Goal: Task Accomplishment & Management: Complete application form

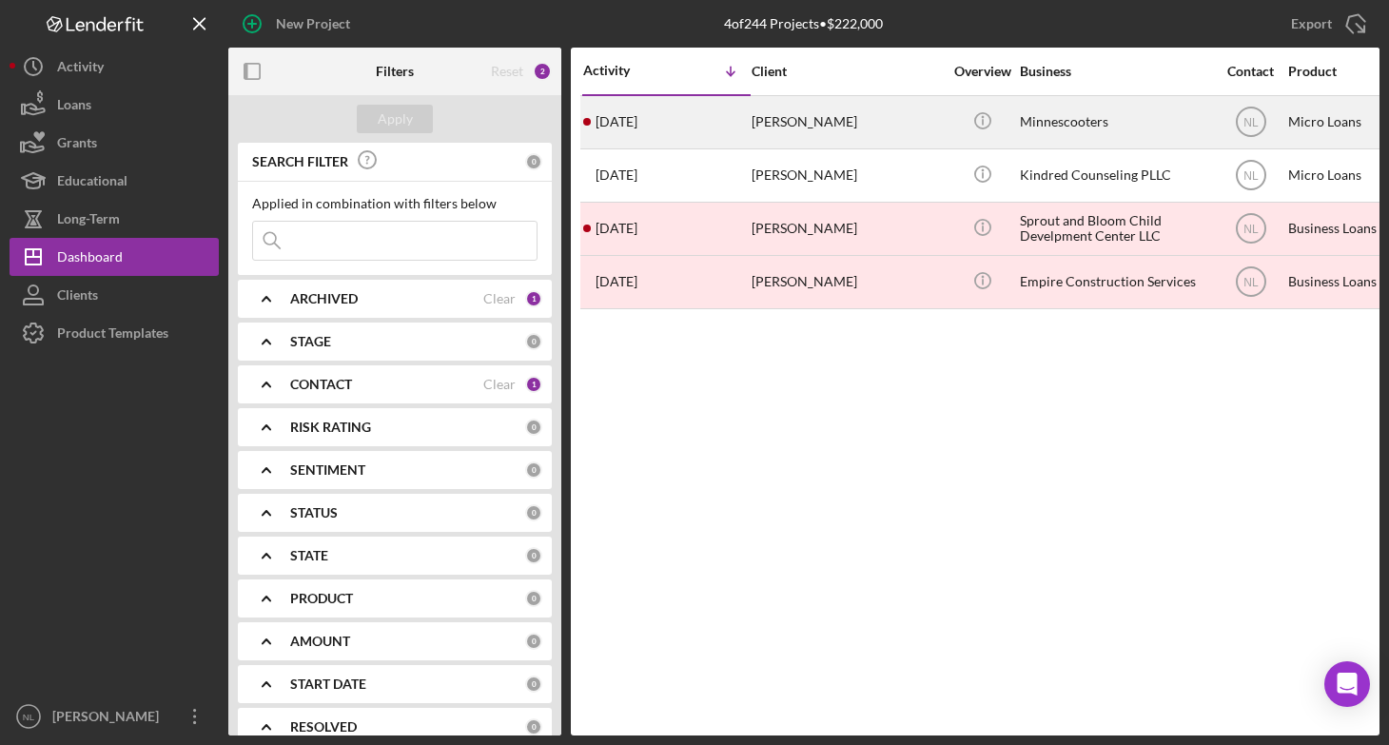
click at [865, 110] on div "[PERSON_NAME]" at bounding box center [847, 122] width 190 height 50
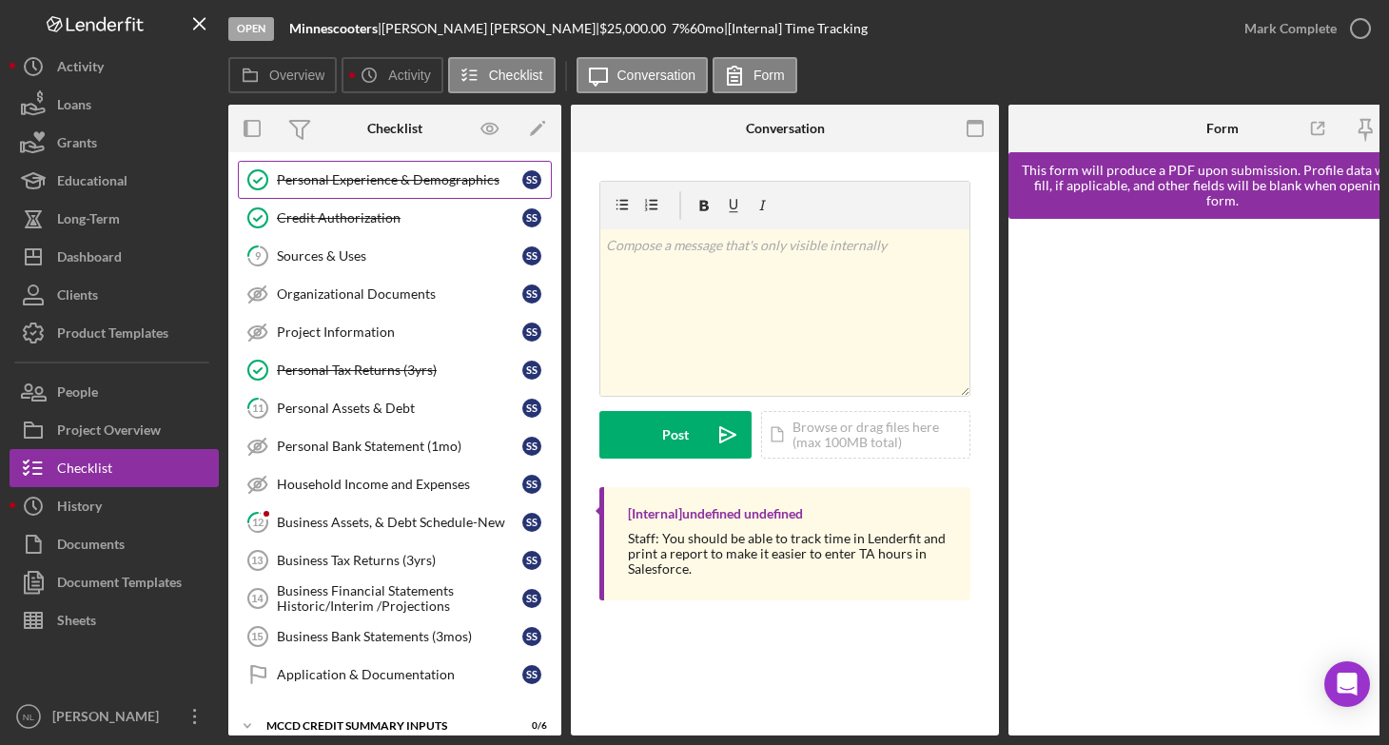
scroll to position [285, 0]
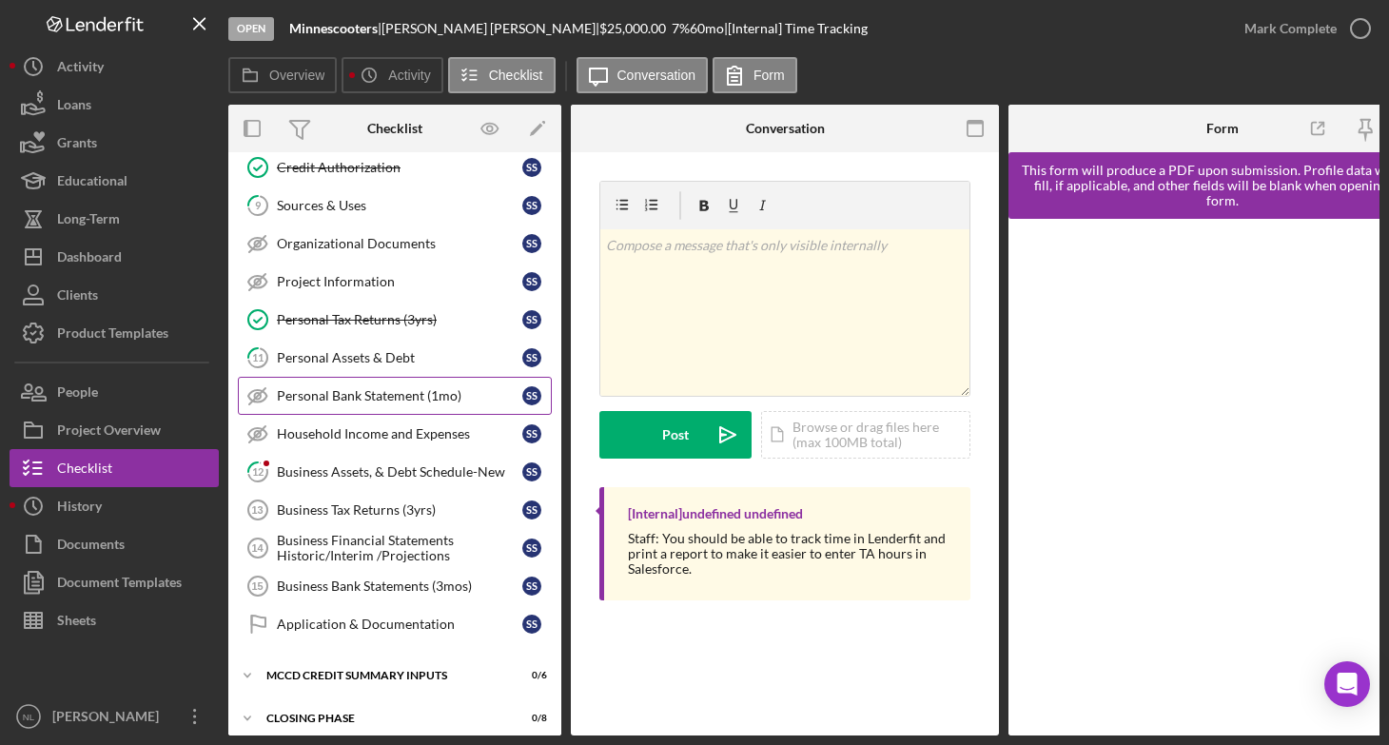
click at [394, 411] on link "Personal Bank Statement (1mo) Personal Bank Statement (1mo) S S" at bounding box center [395, 396] width 314 height 38
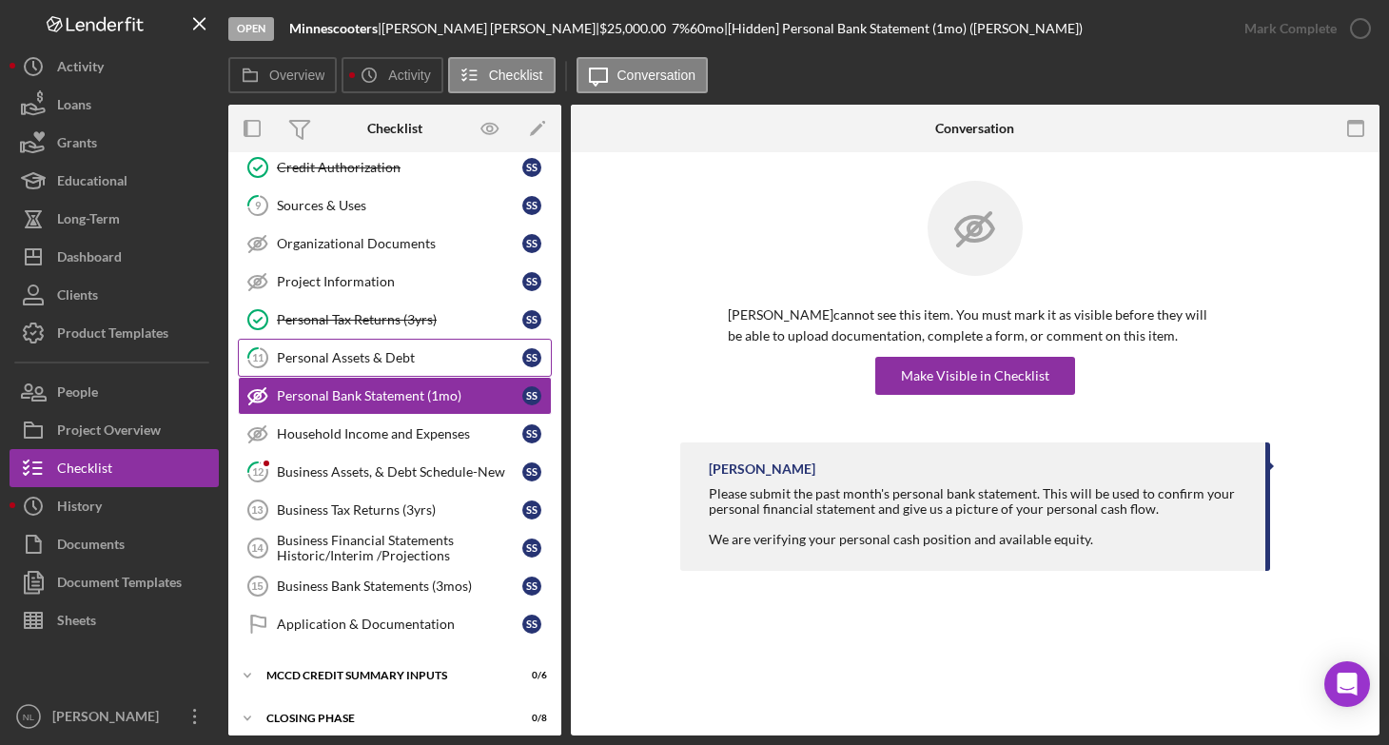
click at [399, 358] on div "Personal Assets & Debt" at bounding box center [399, 357] width 245 height 15
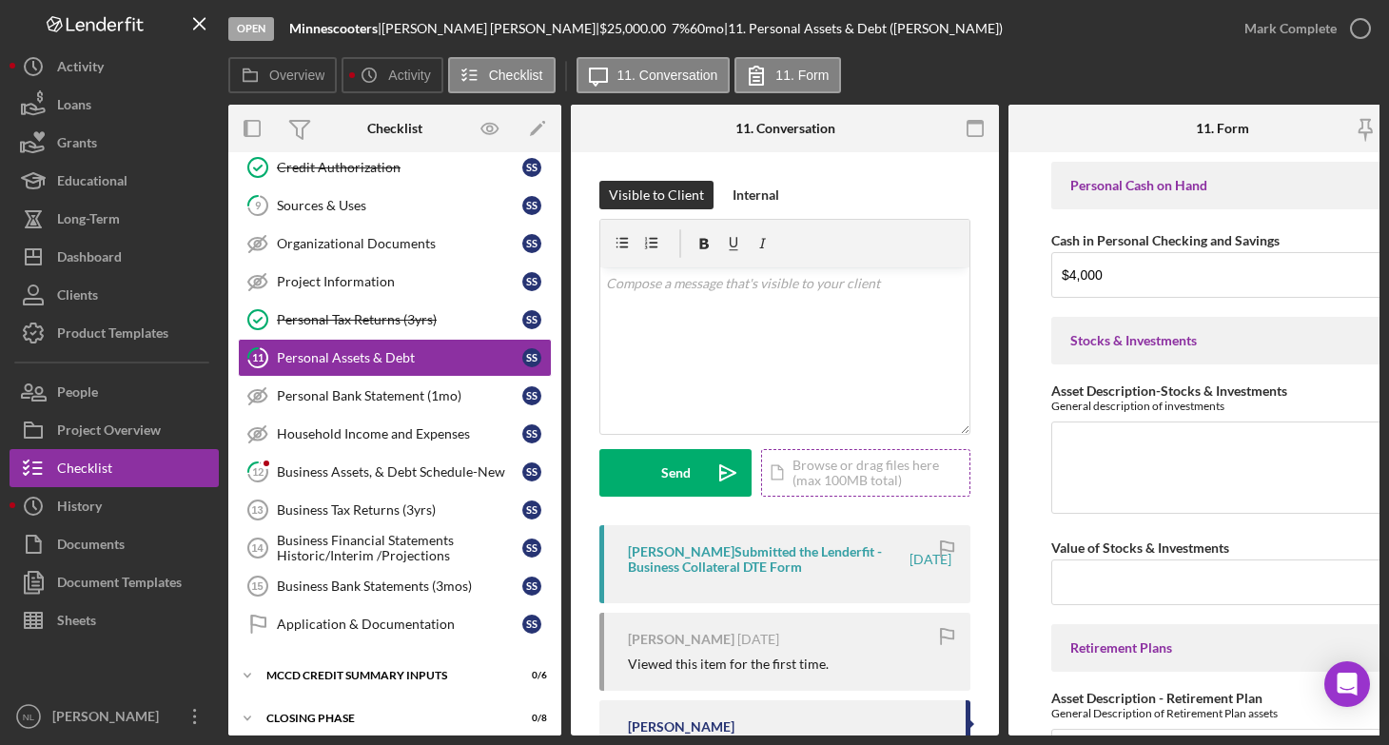
scroll to position [245, 0]
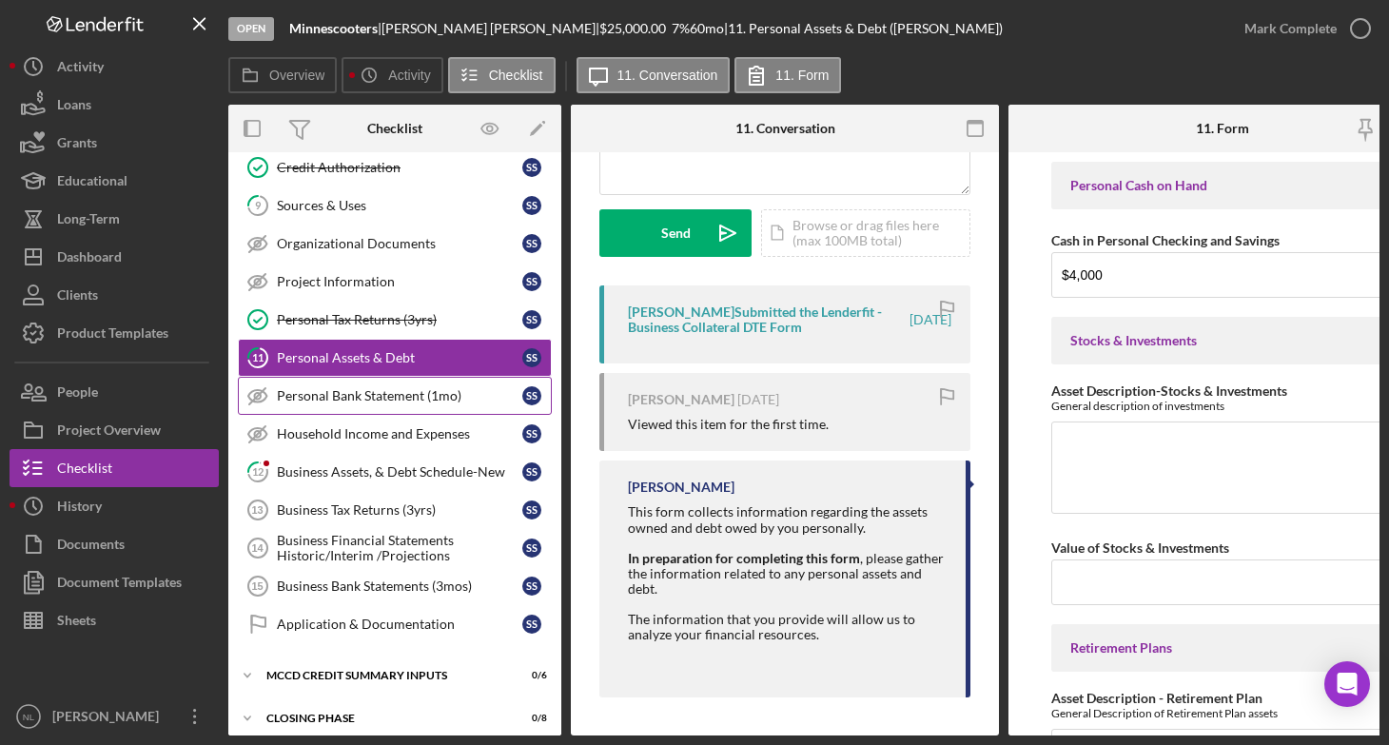
click at [361, 408] on link "Personal Bank Statement (1mo) Personal Bank Statement (1mo) S S" at bounding box center [395, 396] width 314 height 38
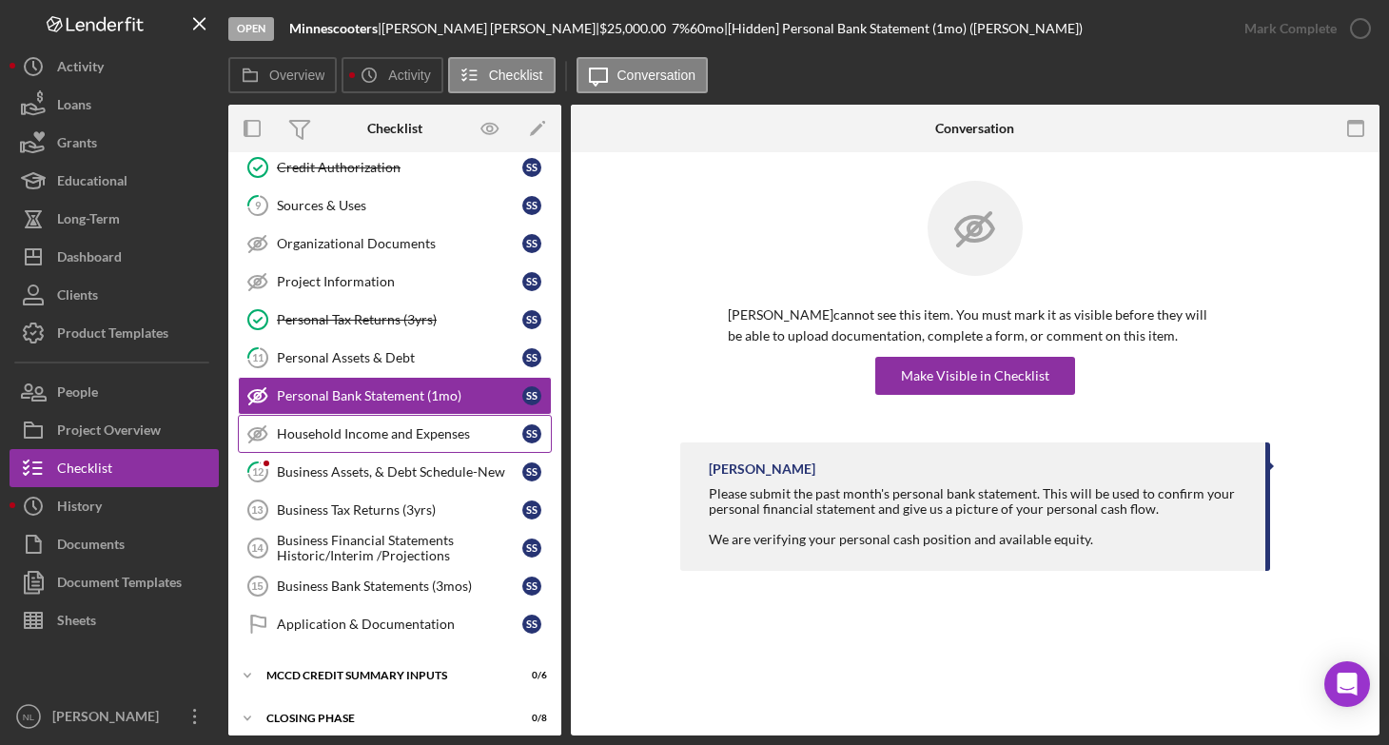
click at [364, 426] on div "Household Income and Expenses" at bounding box center [399, 433] width 245 height 15
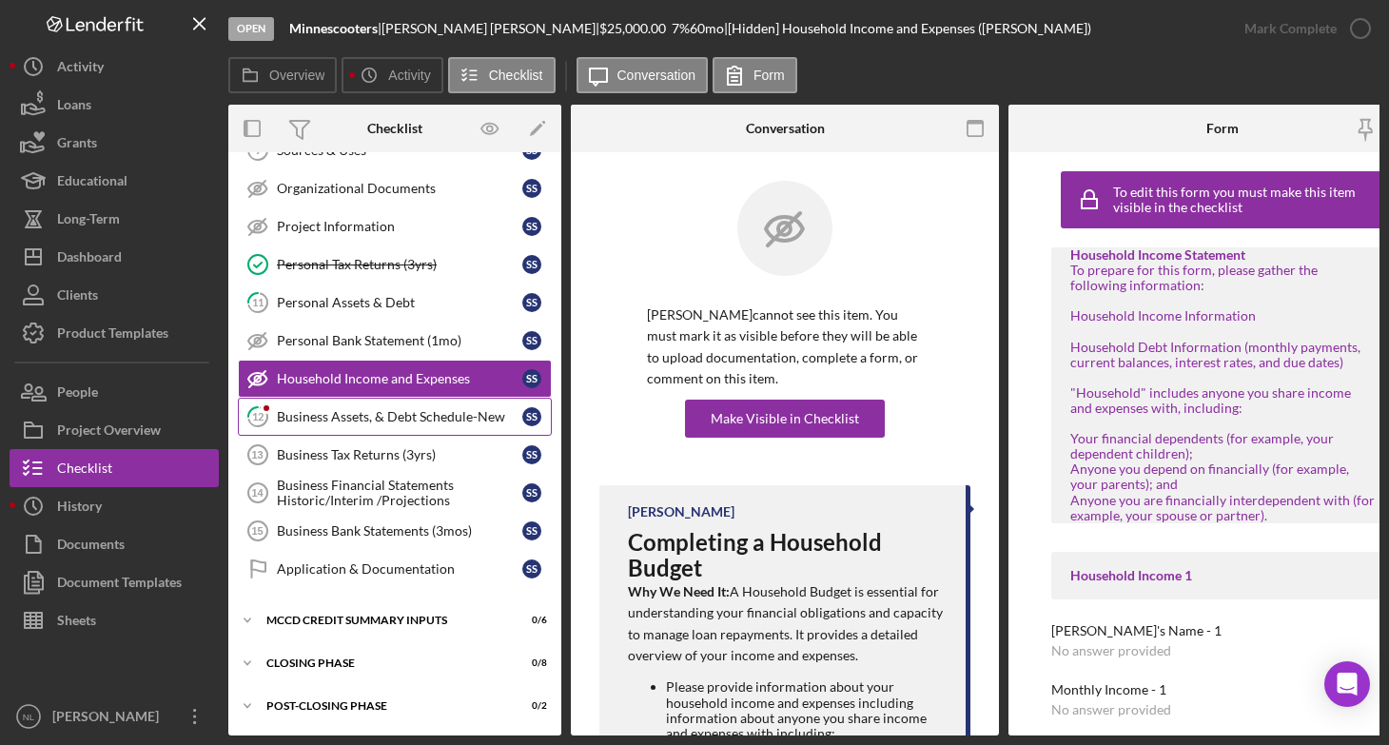
click at [384, 411] on div "Business Assets, & Debt Schedule-New" at bounding box center [399, 416] width 245 height 15
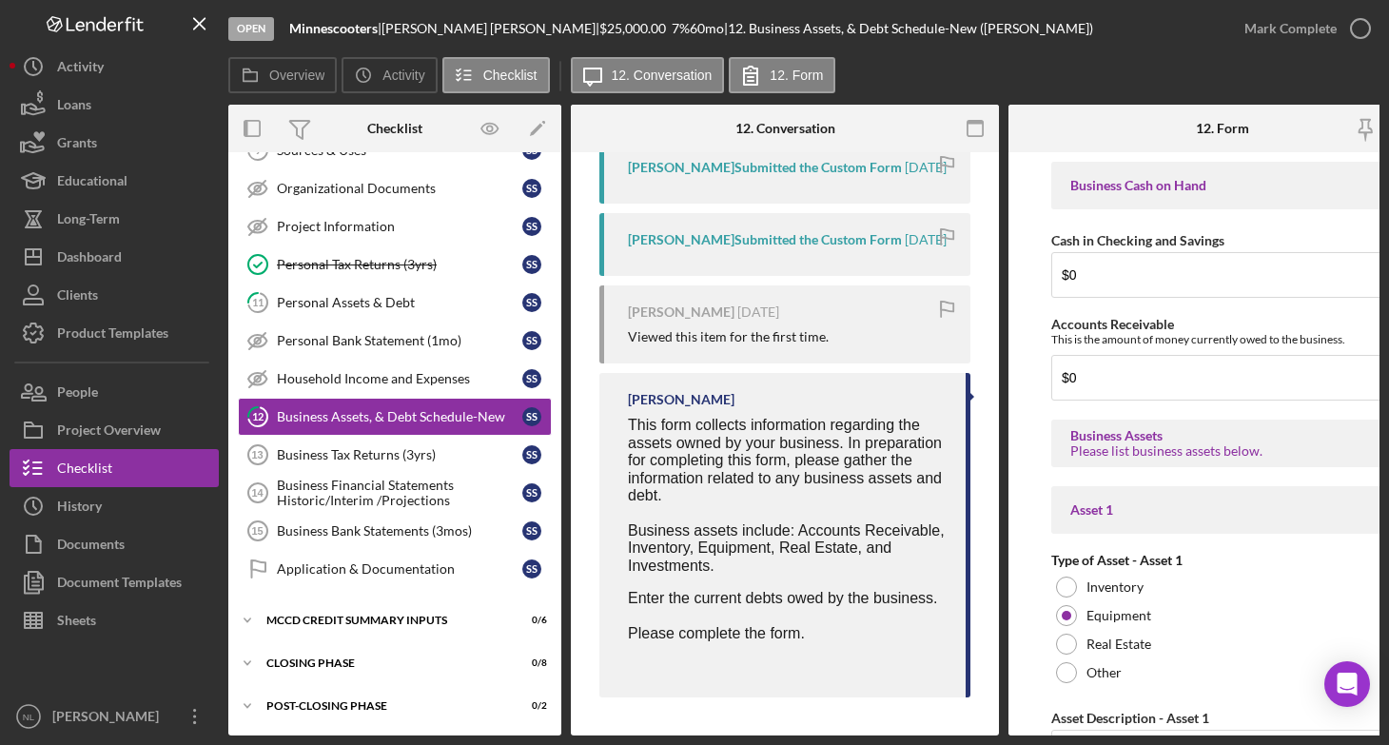
scroll to position [438, 0]
click at [375, 459] on link "Business Tax Returns (3yrs) 13 Business Tax Returns (3yrs) S S" at bounding box center [395, 455] width 314 height 38
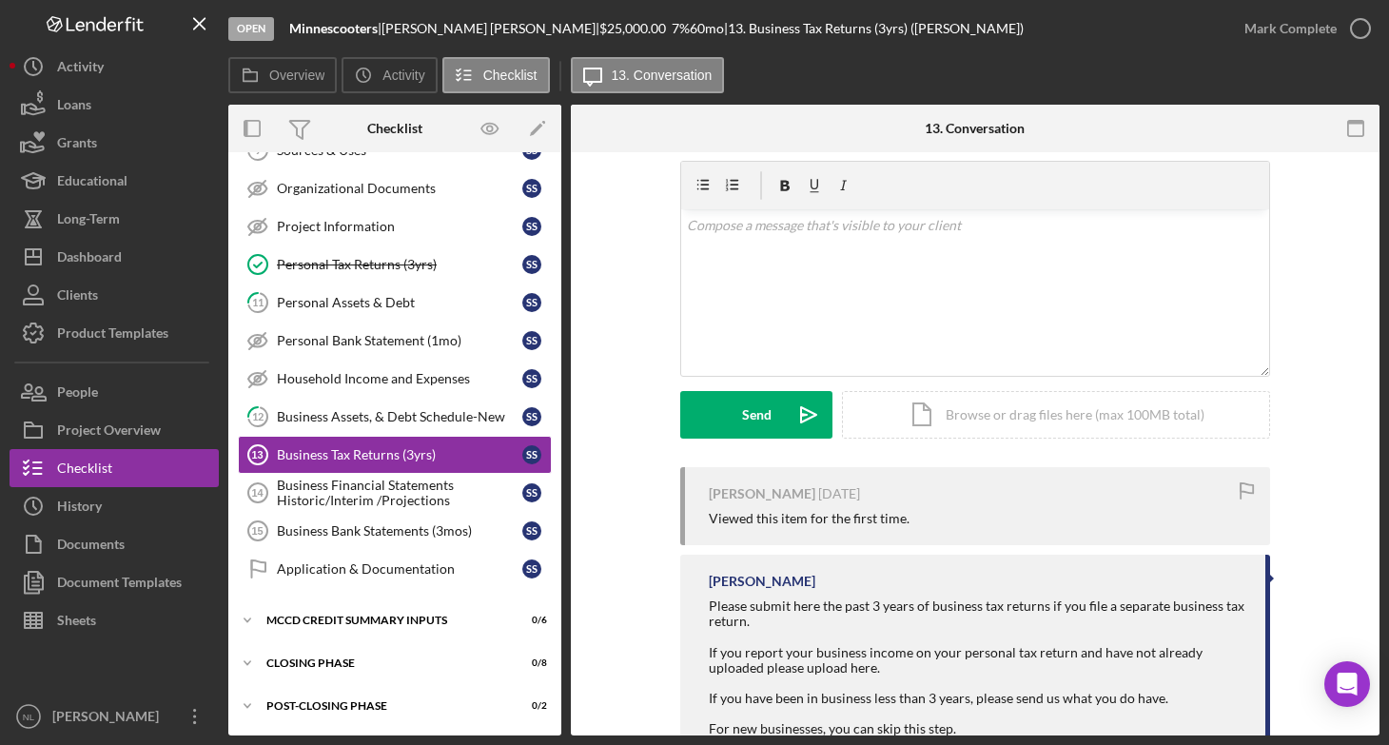
scroll to position [121, 0]
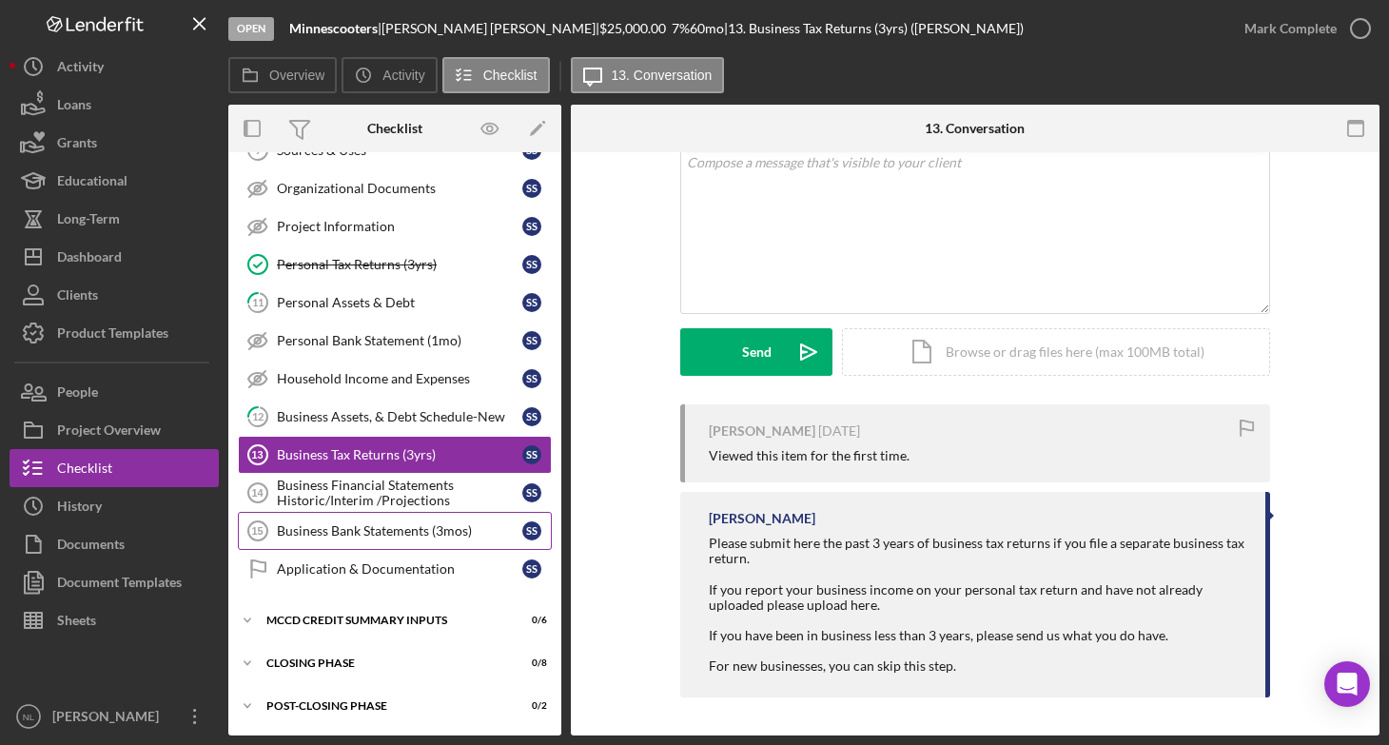
click at [388, 525] on div "Business Bank Statements (3mos)" at bounding box center [399, 530] width 245 height 15
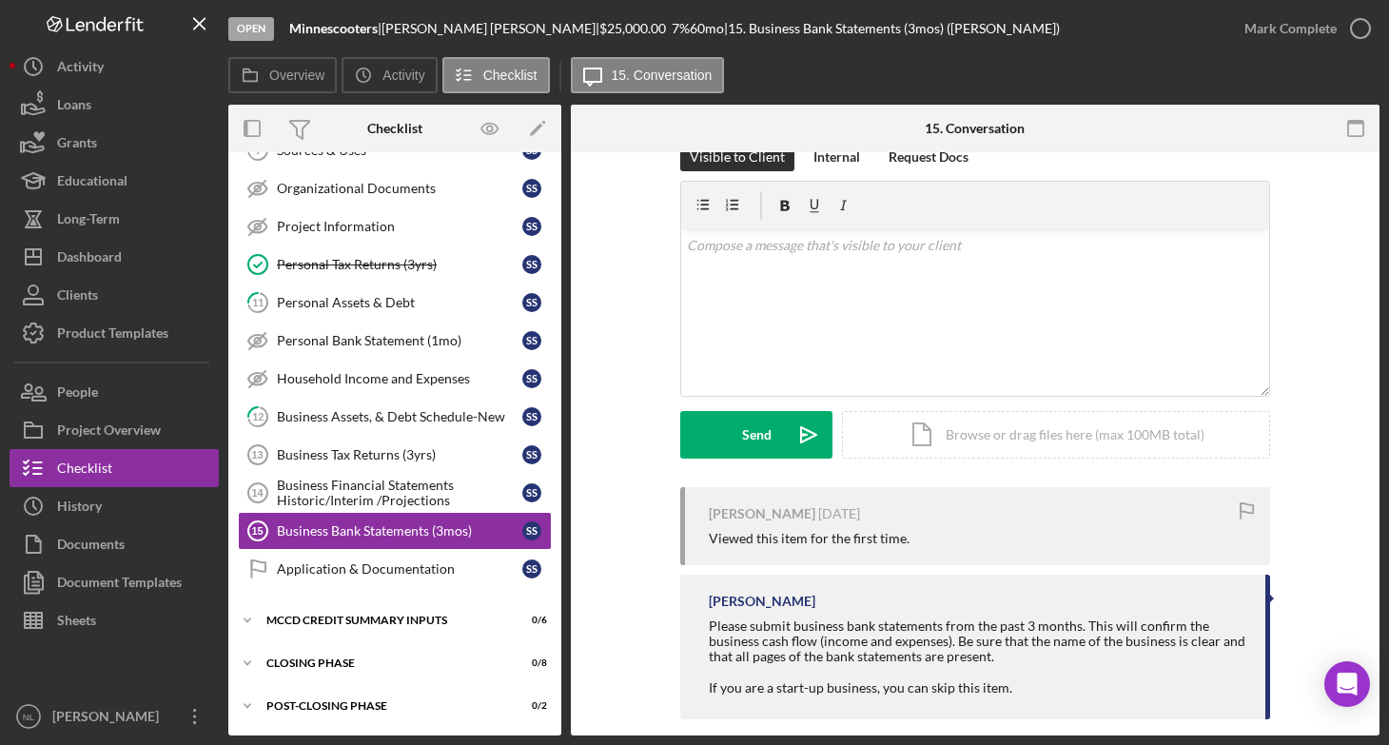
scroll to position [60, 0]
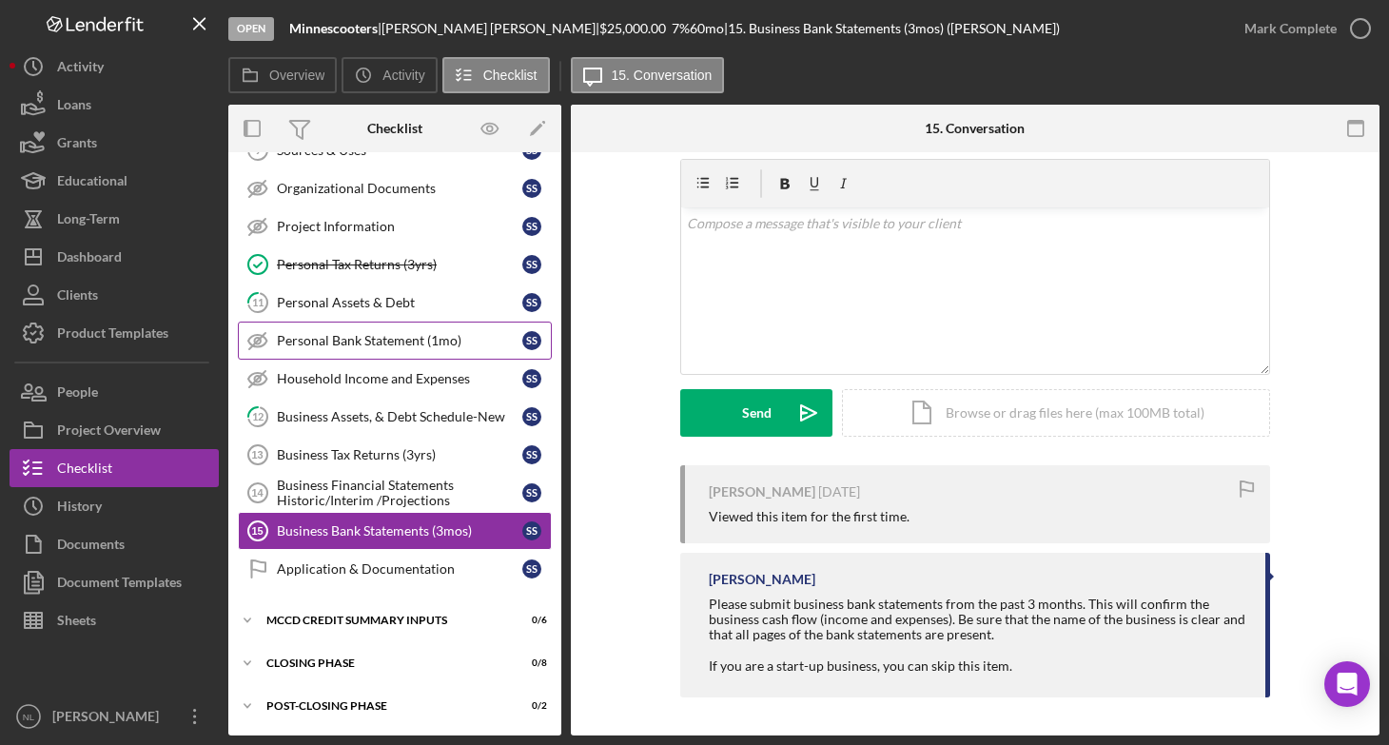
click at [413, 348] on div "Personal Bank Statement (1mo)" at bounding box center [399, 340] width 245 height 15
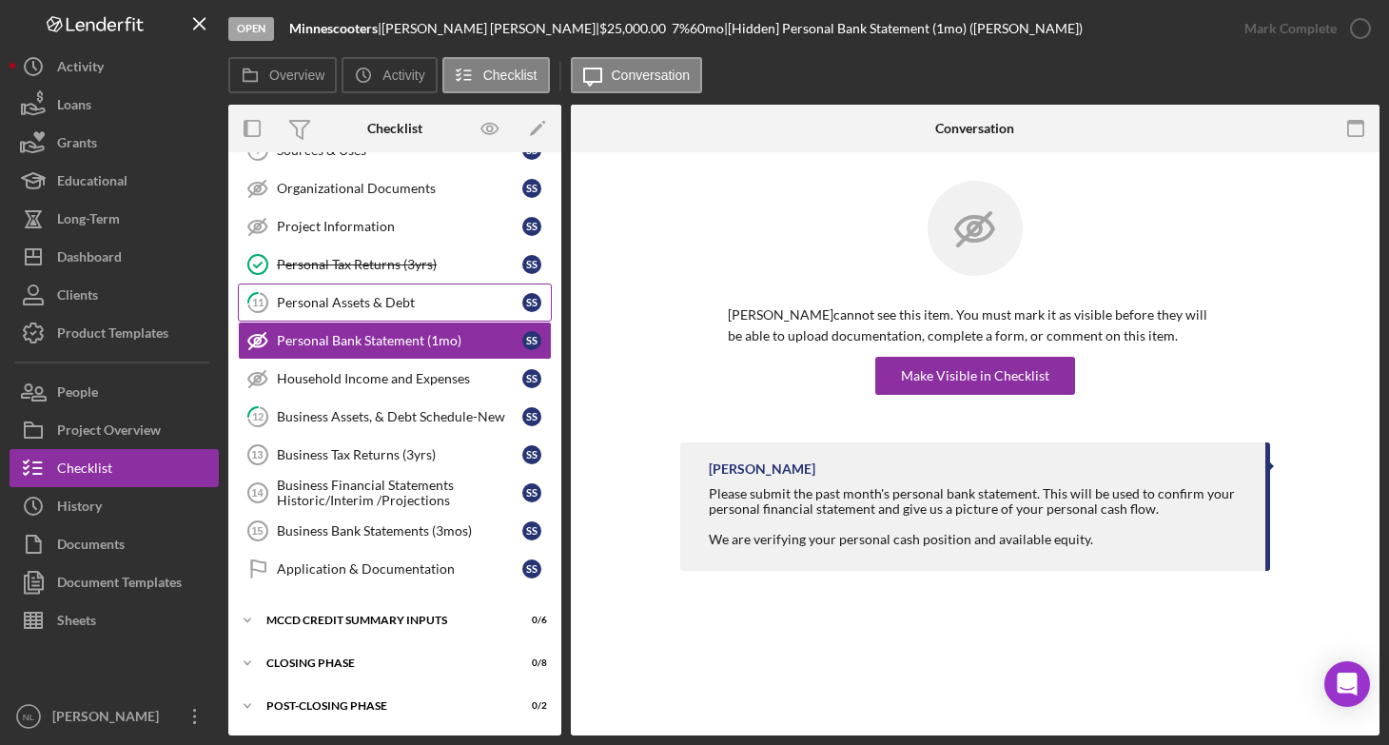
click at [424, 304] on div "Personal Assets & Debt" at bounding box center [399, 302] width 245 height 15
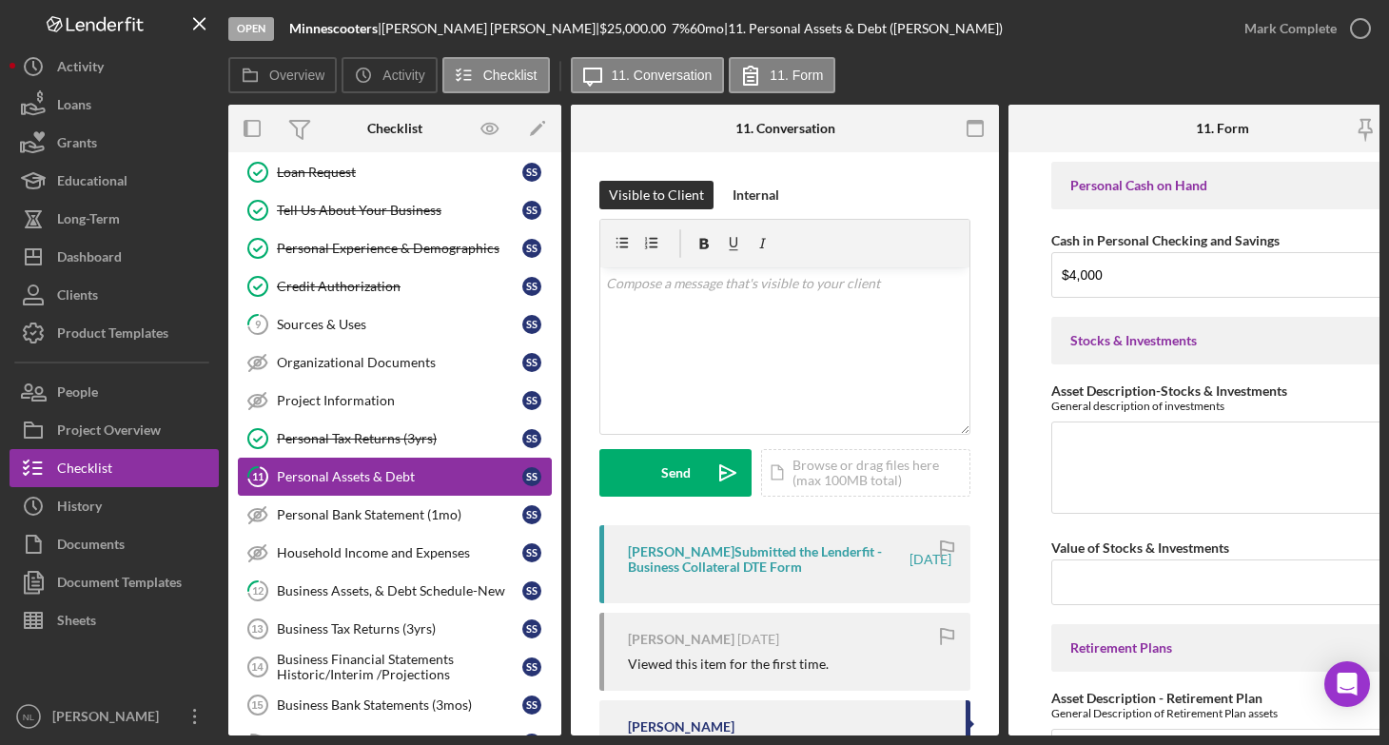
scroll to position [150, 0]
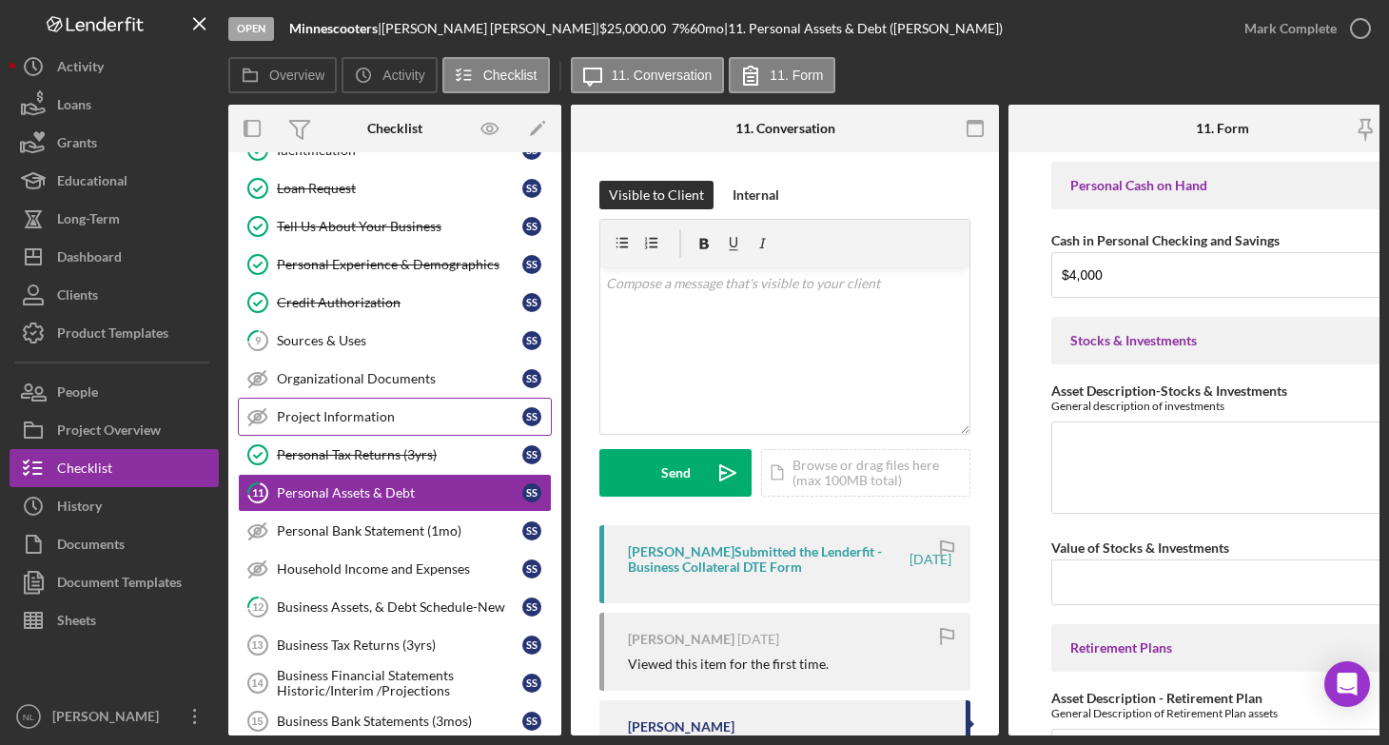
click at [374, 409] on div "Project Information" at bounding box center [399, 416] width 245 height 15
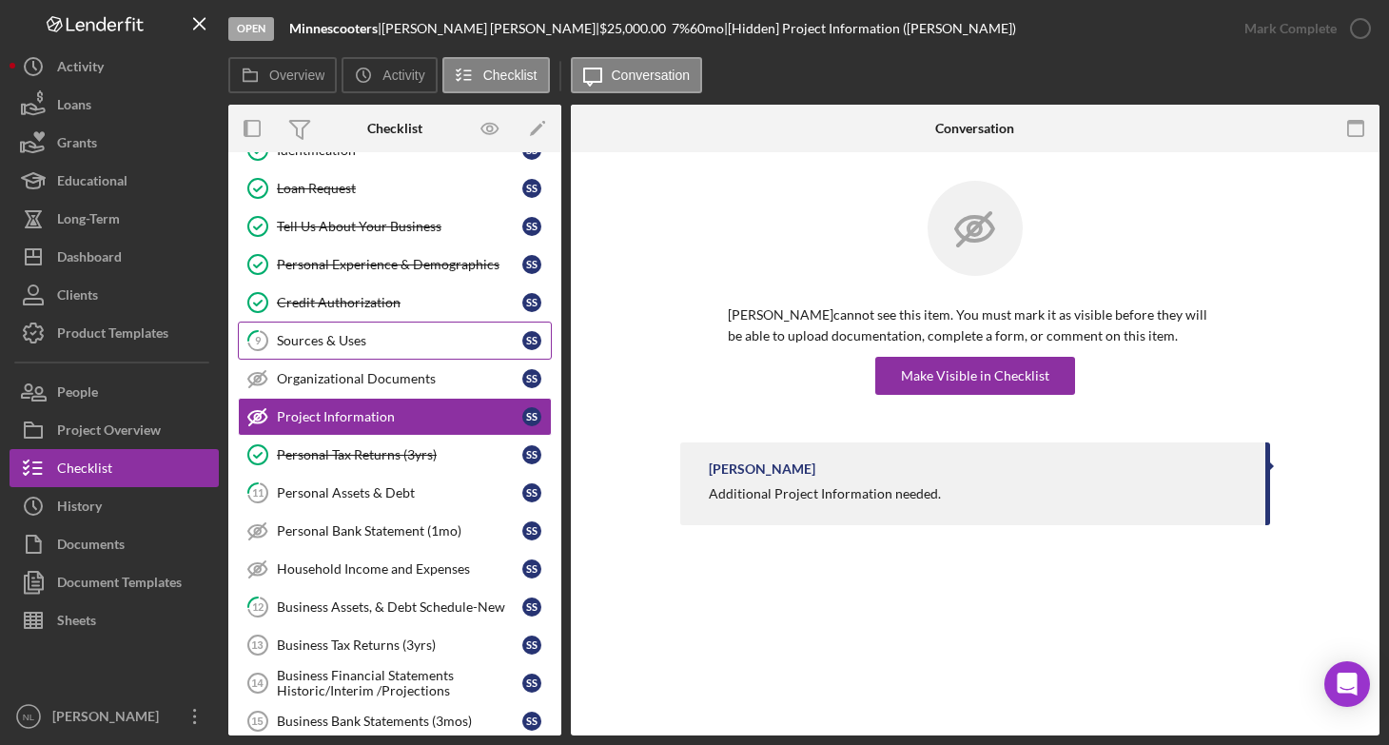
click at [390, 341] on div "Sources & Uses" at bounding box center [399, 340] width 245 height 15
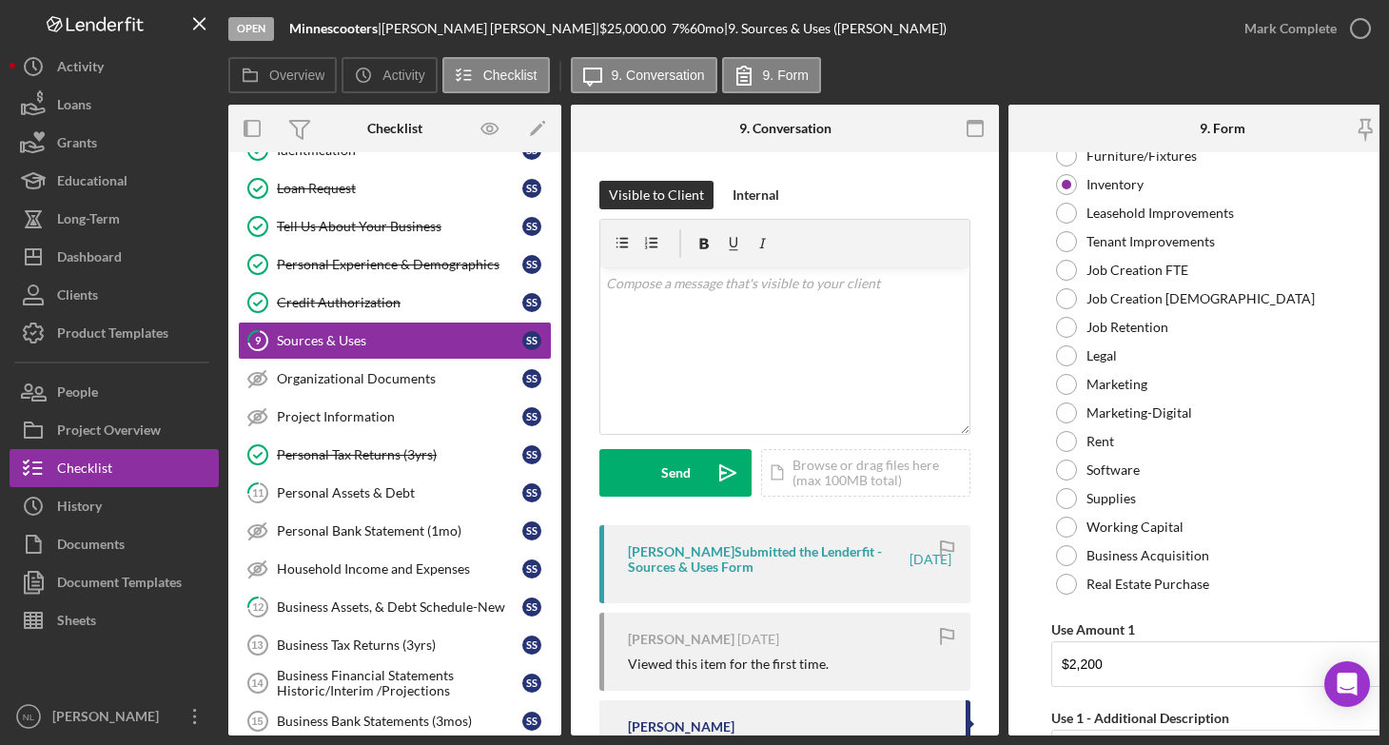
scroll to position [190, 0]
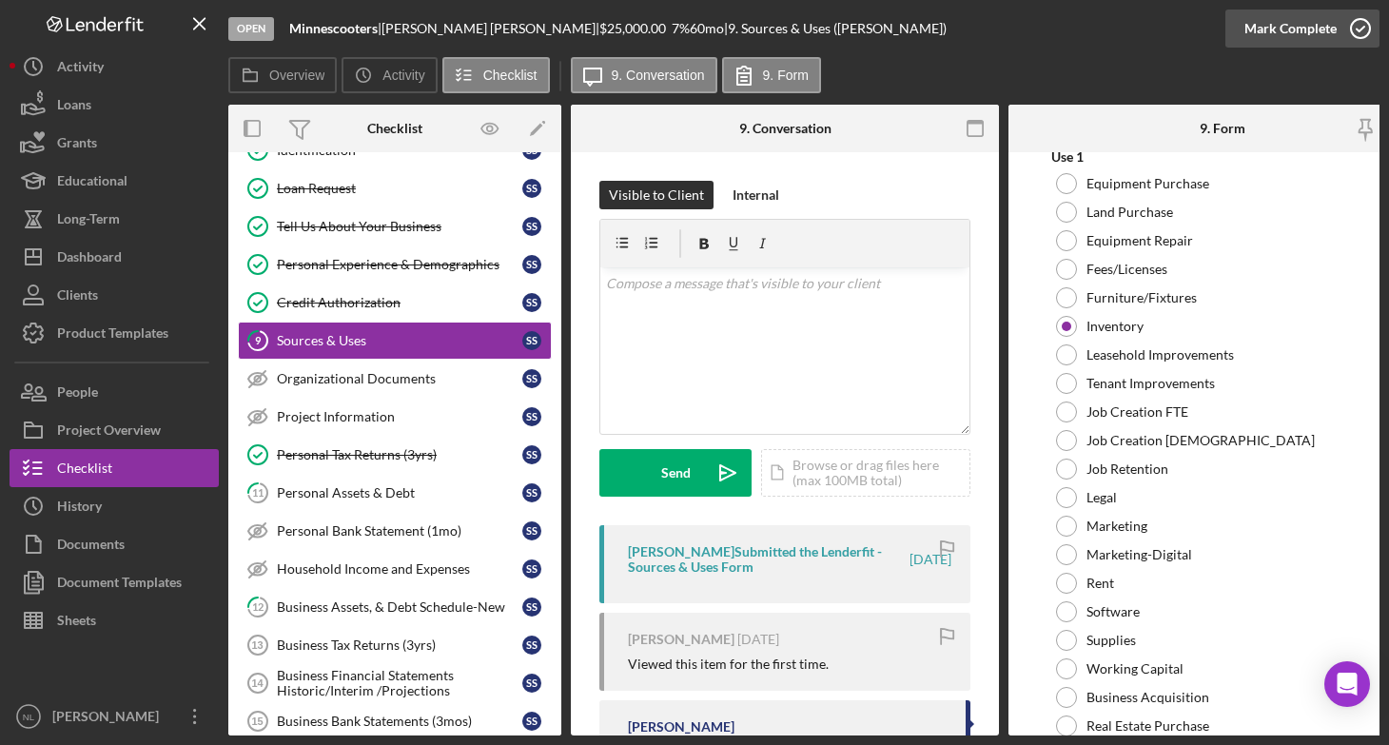
click at [1364, 41] on icon "button" at bounding box center [1361, 29] width 48 height 48
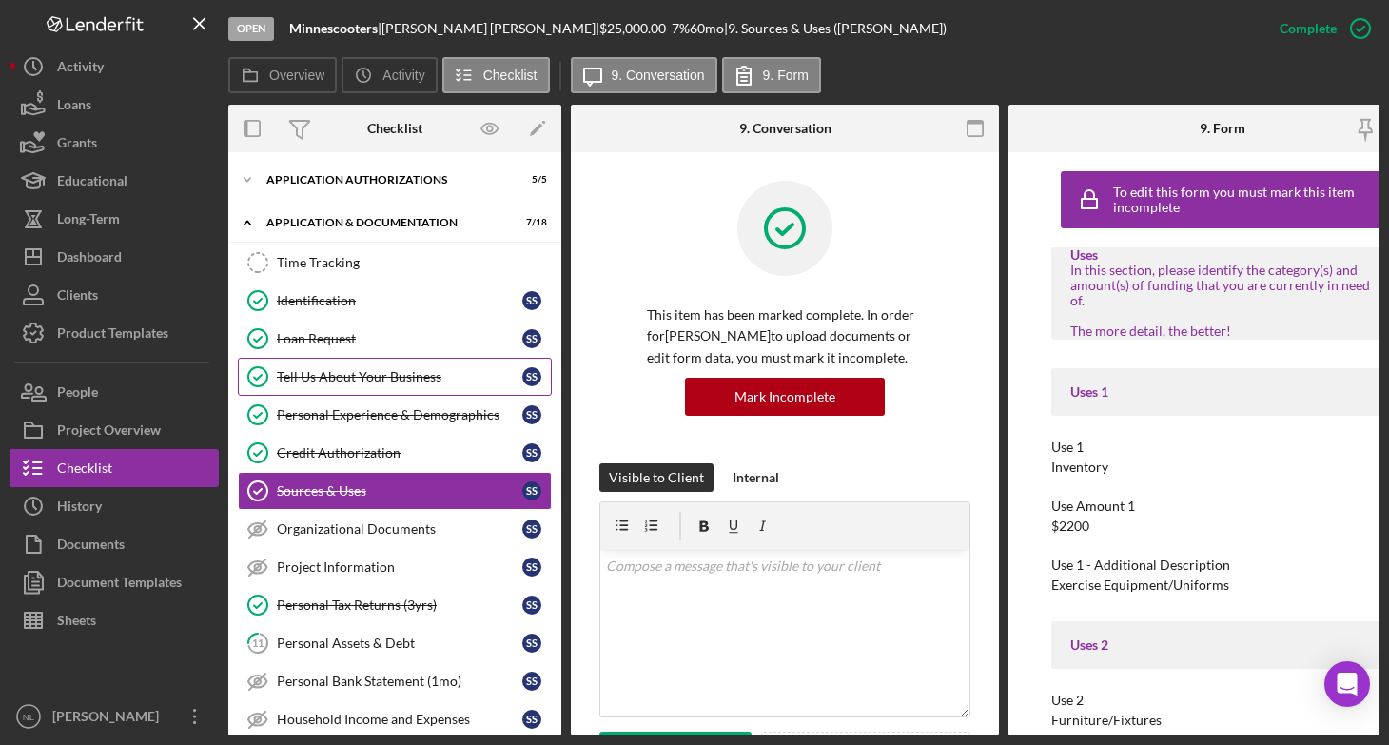
scroll to position [346, 0]
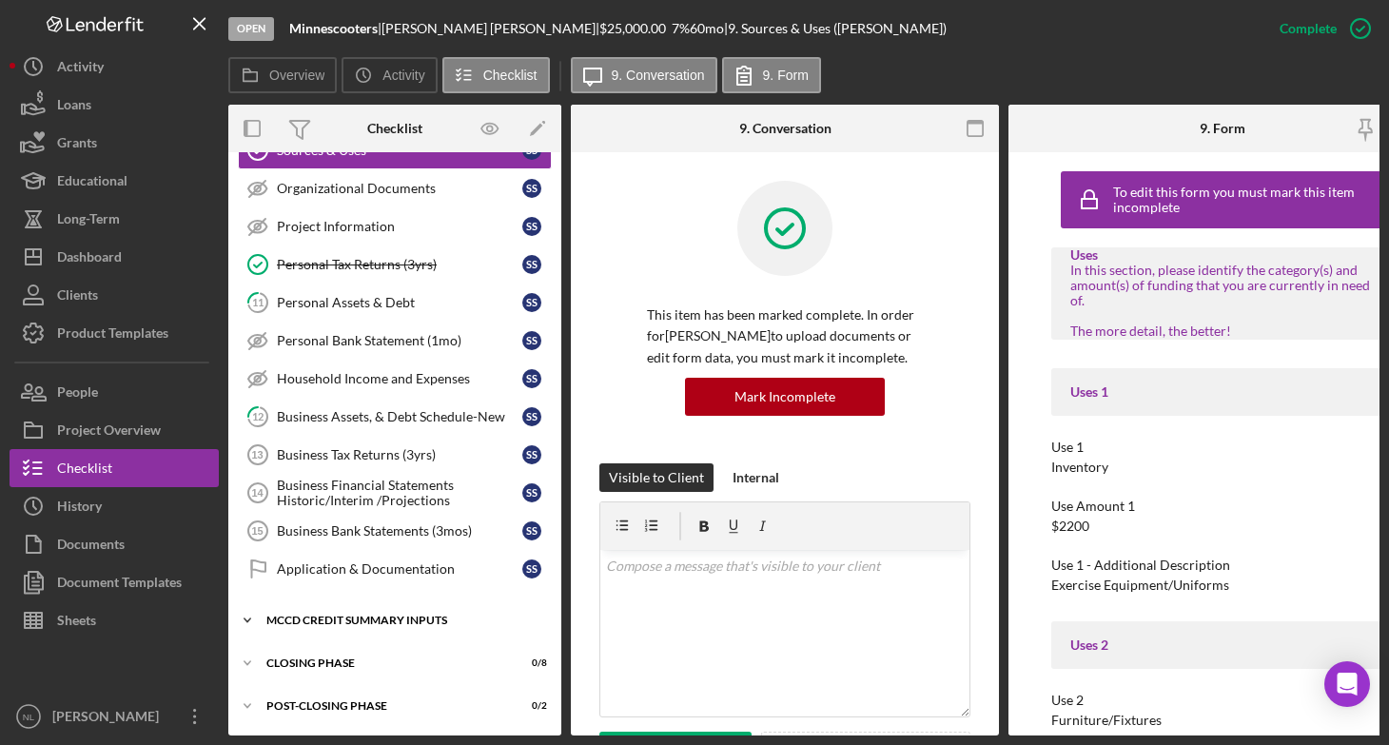
click at [252, 614] on icon "Icon/Expander" at bounding box center [247, 620] width 38 height 38
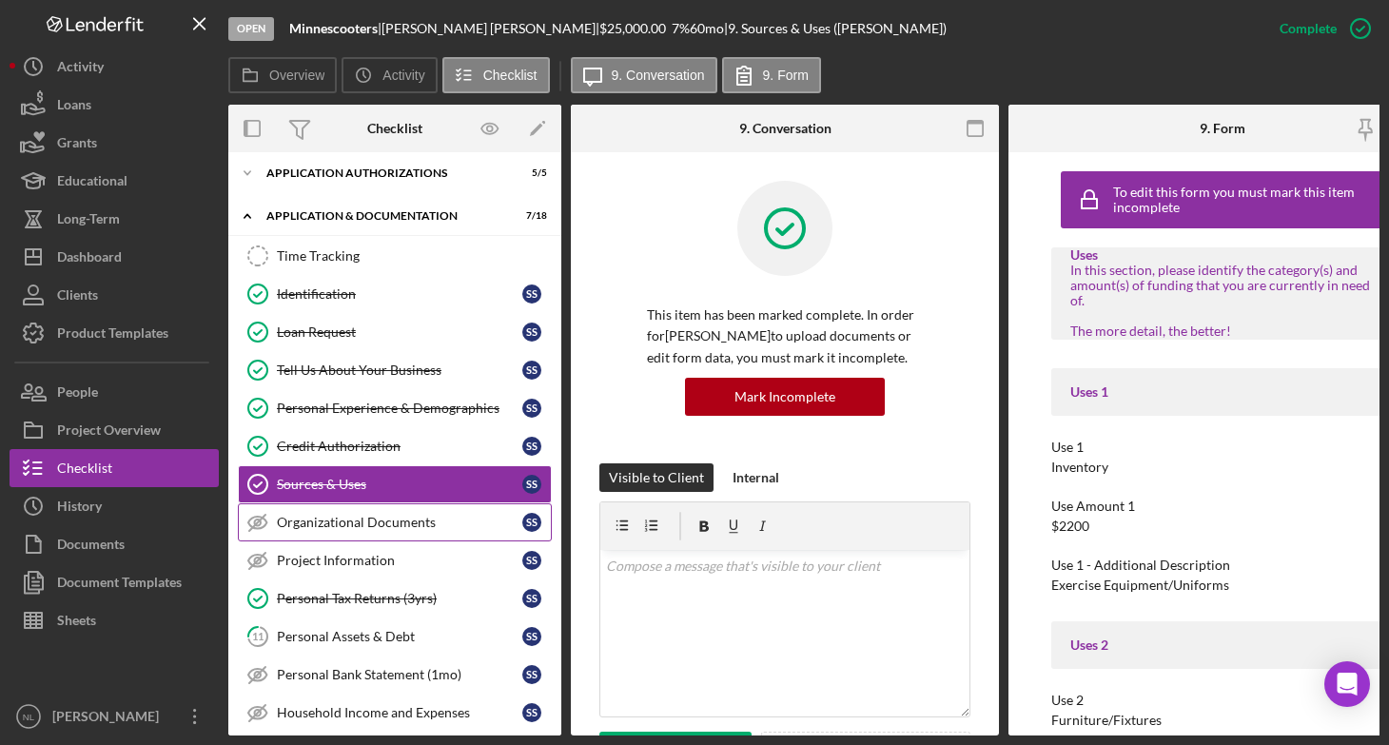
scroll to position [0, 0]
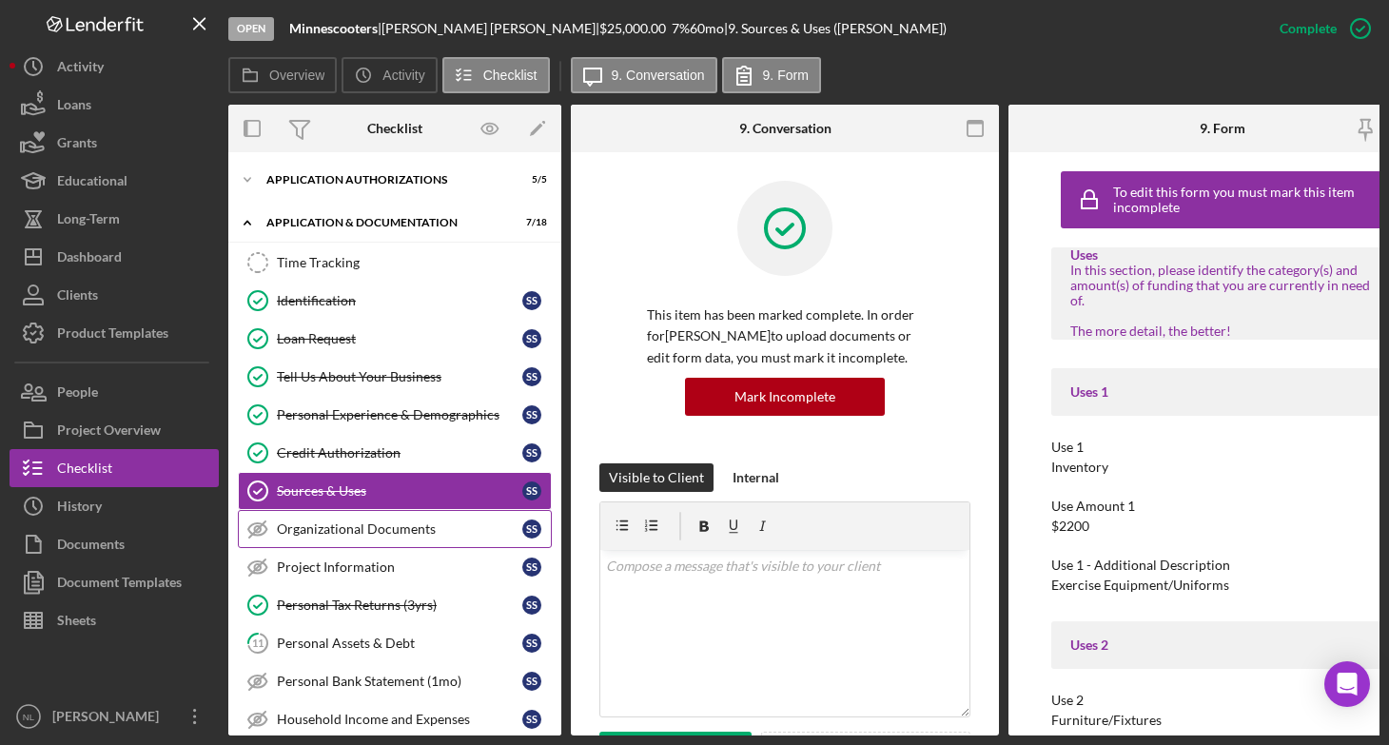
click at [398, 533] on div "Organizational Documents" at bounding box center [399, 528] width 245 height 15
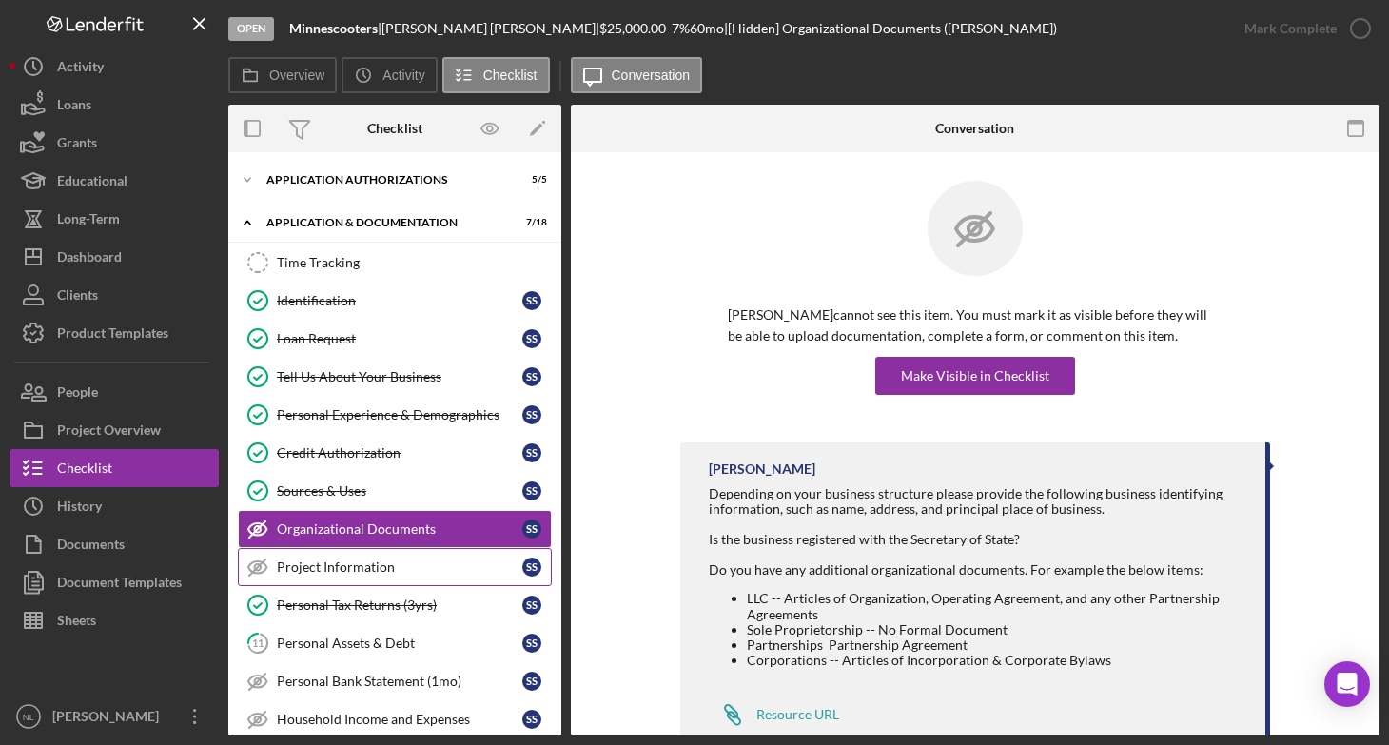
click at [351, 562] on div "Project Information" at bounding box center [399, 566] width 245 height 15
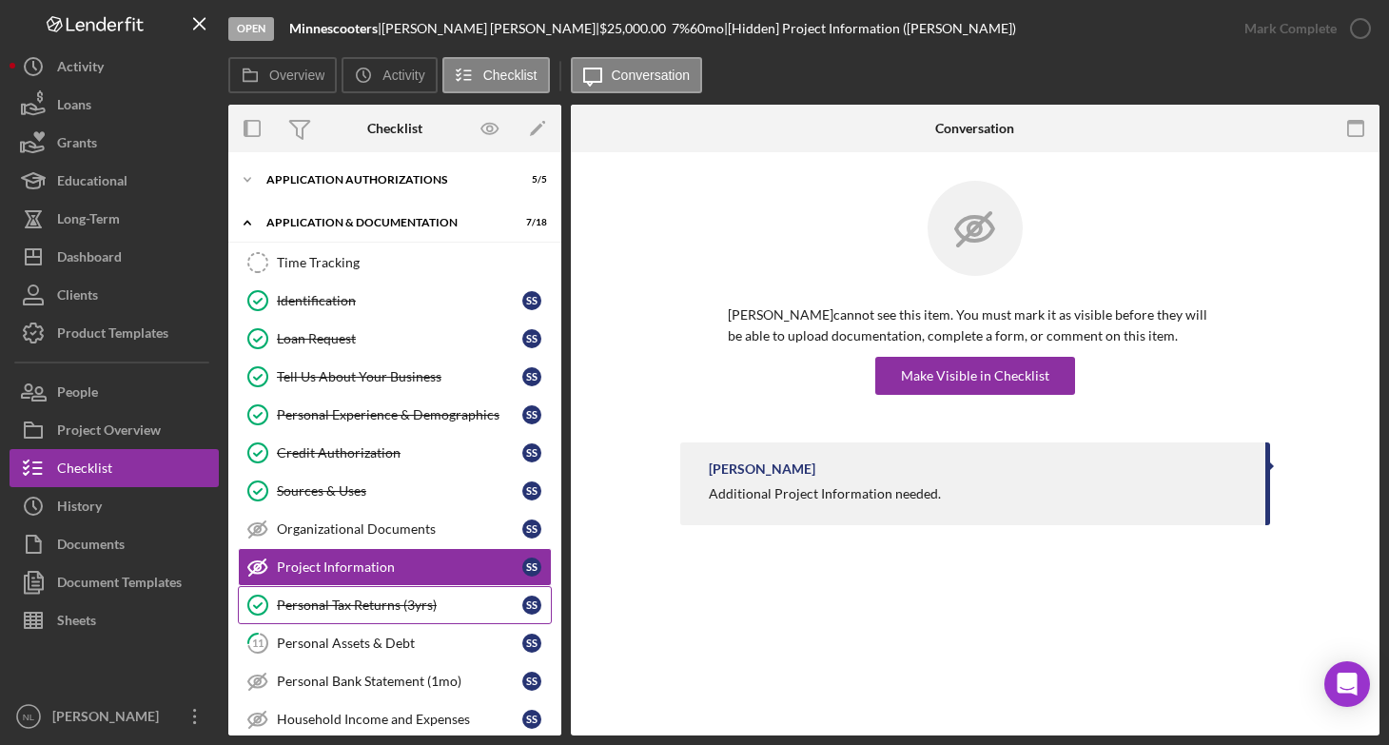
click at [409, 613] on div "Personal Tax Returns (3yrs)" at bounding box center [399, 604] width 245 height 15
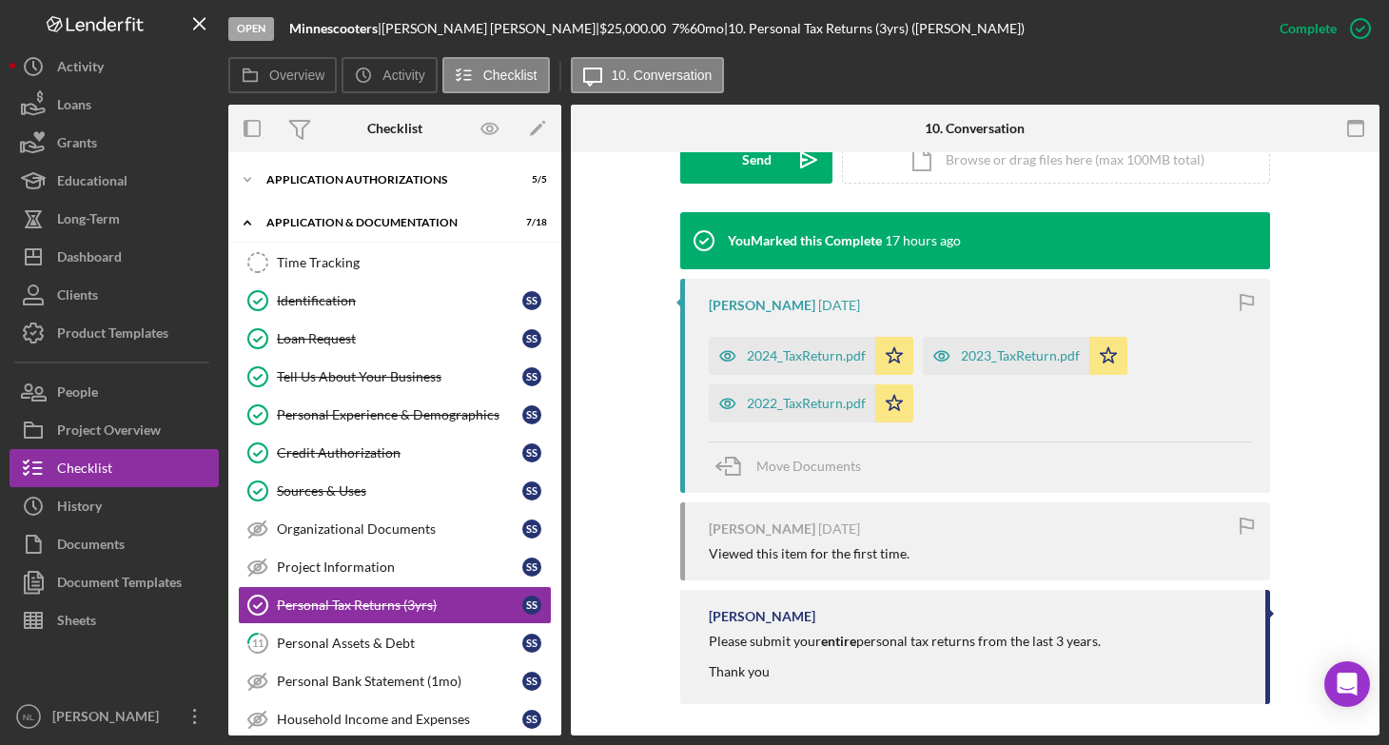
scroll to position [581, 0]
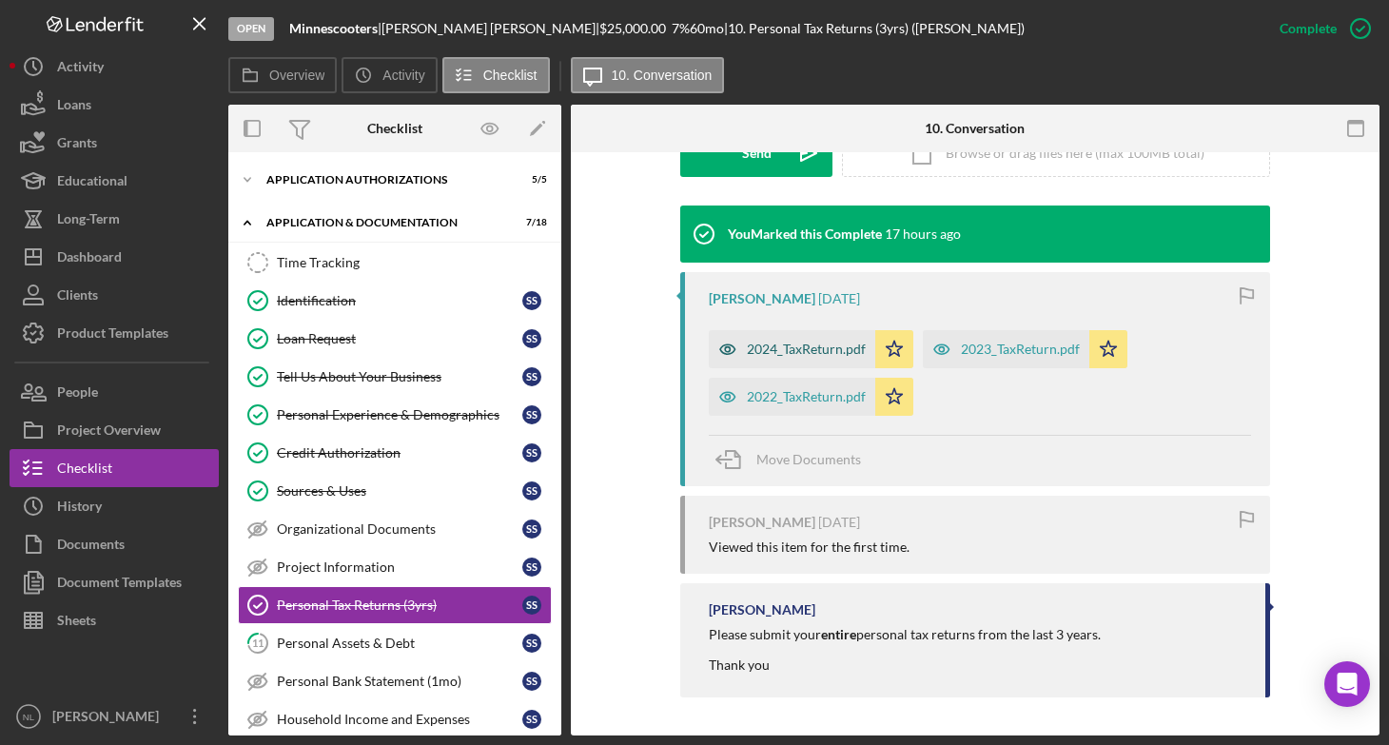
click at [832, 351] on div "2024_TaxReturn.pdf" at bounding box center [806, 349] width 119 height 15
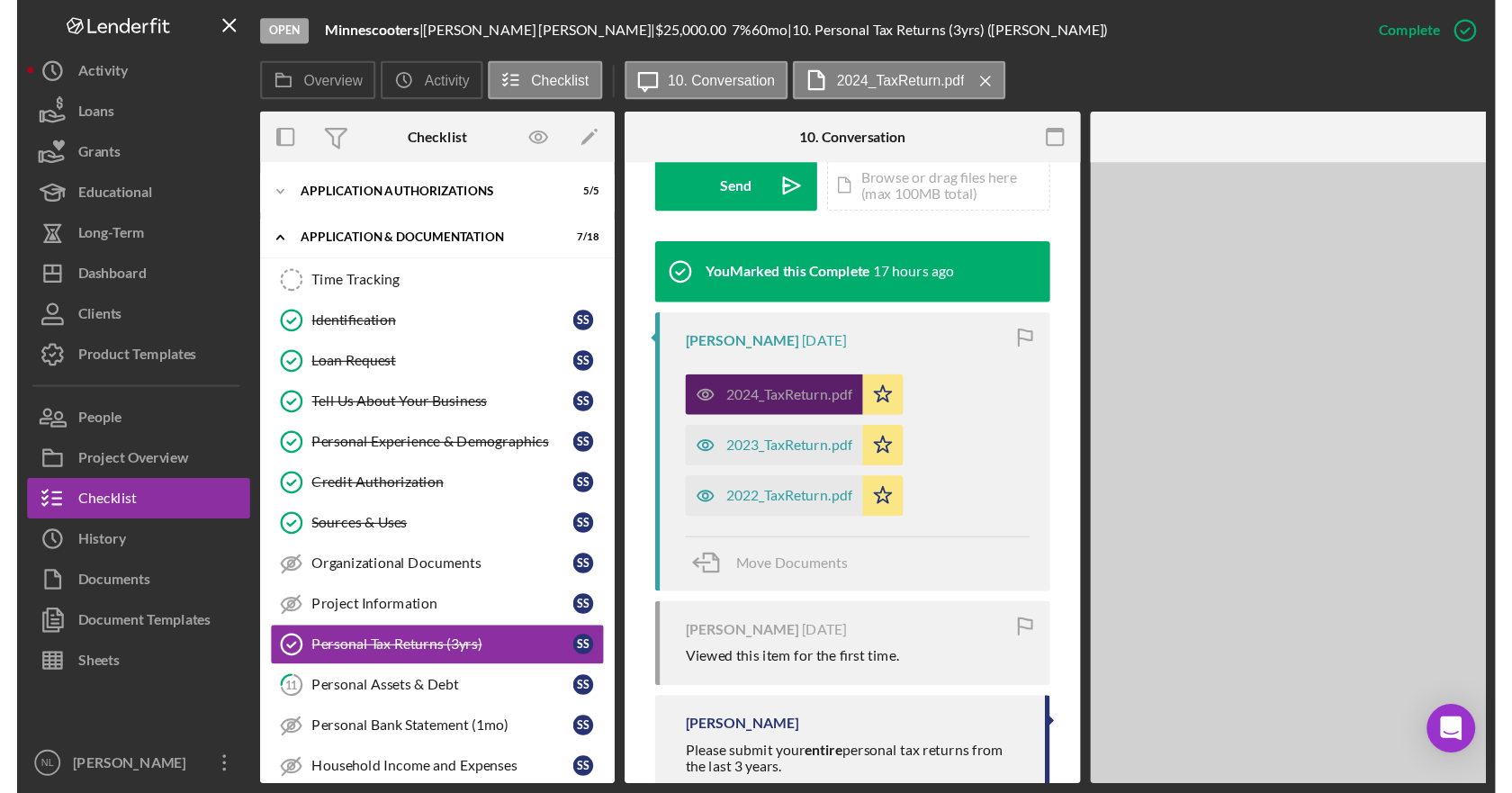
scroll to position [570, 0]
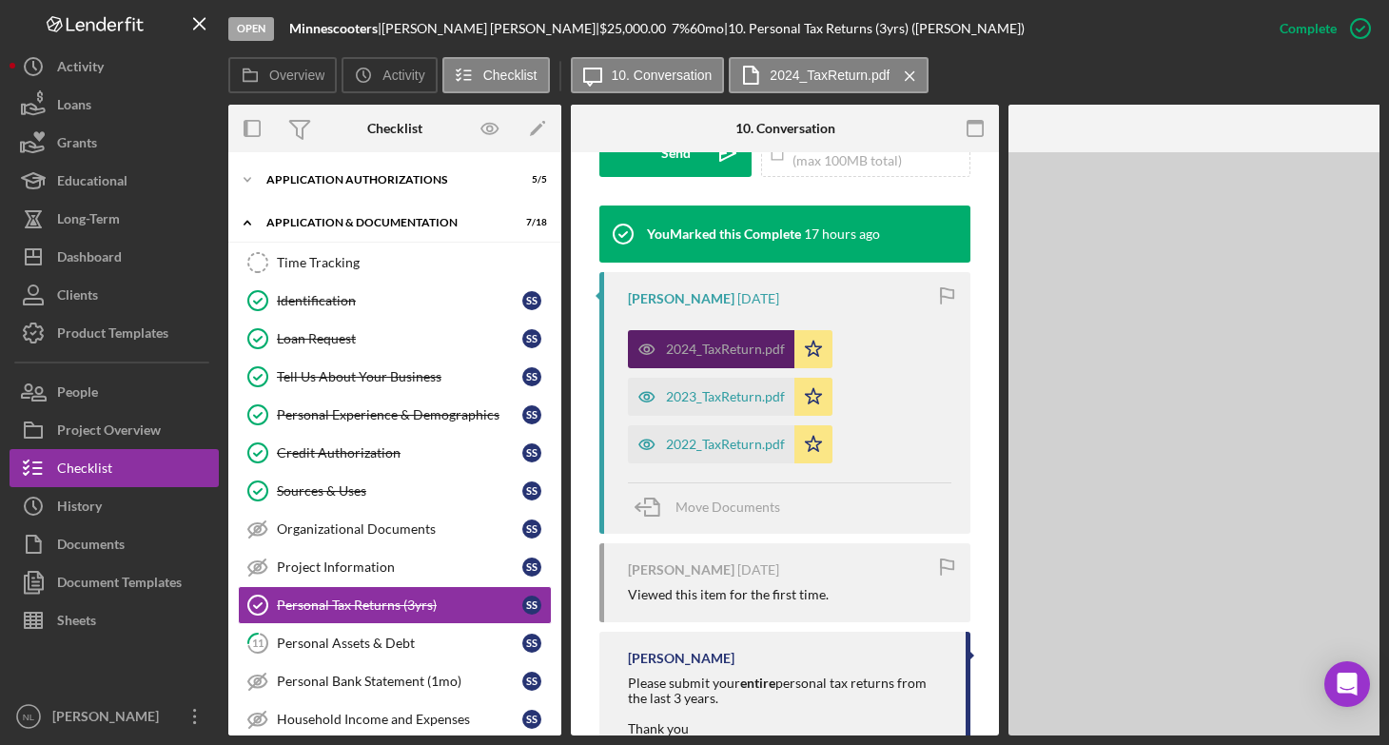
click at [832, 351] on icon "Icon/Star" at bounding box center [813, 349] width 38 height 38
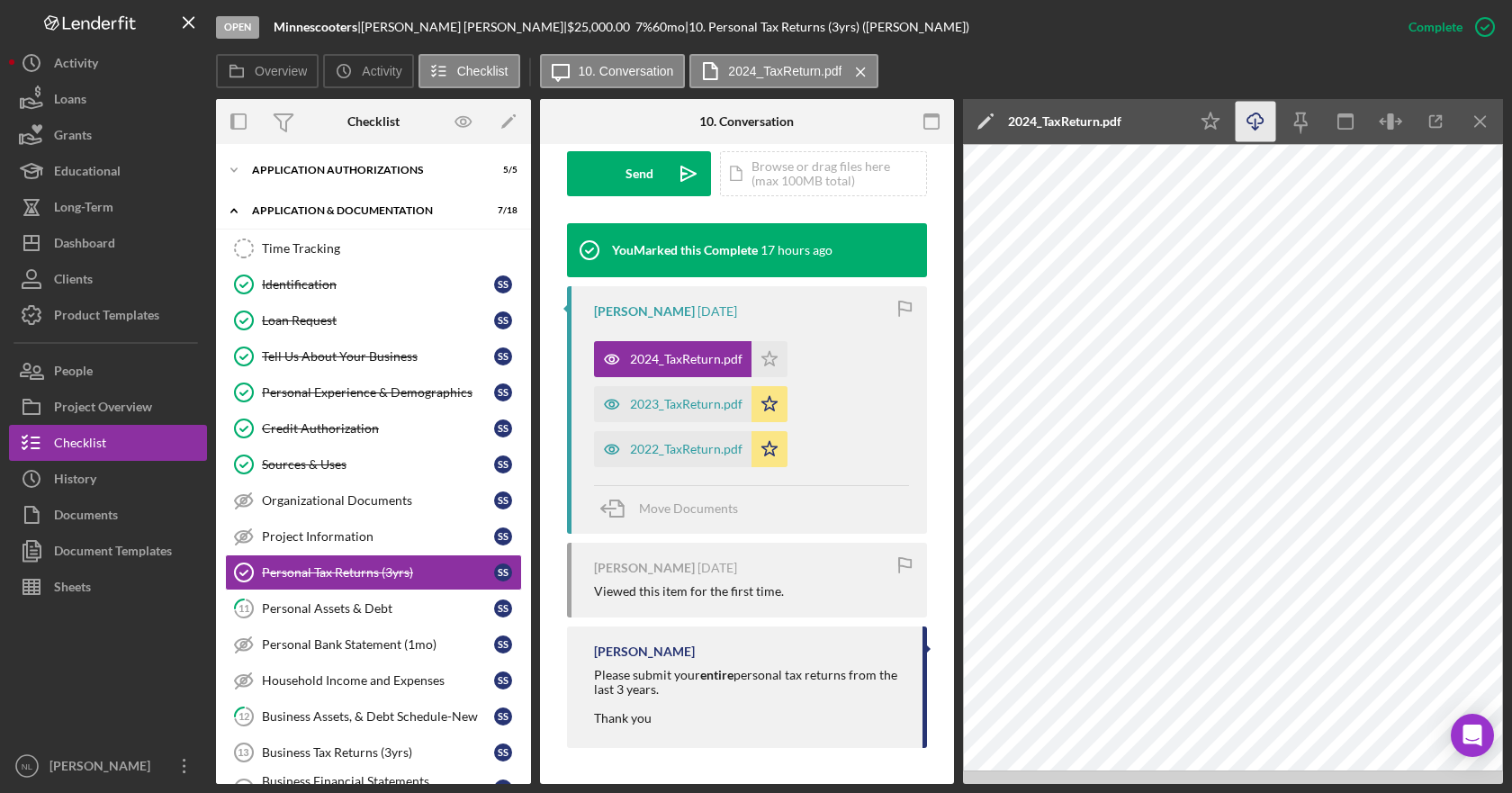
scroll to position [541, 0]
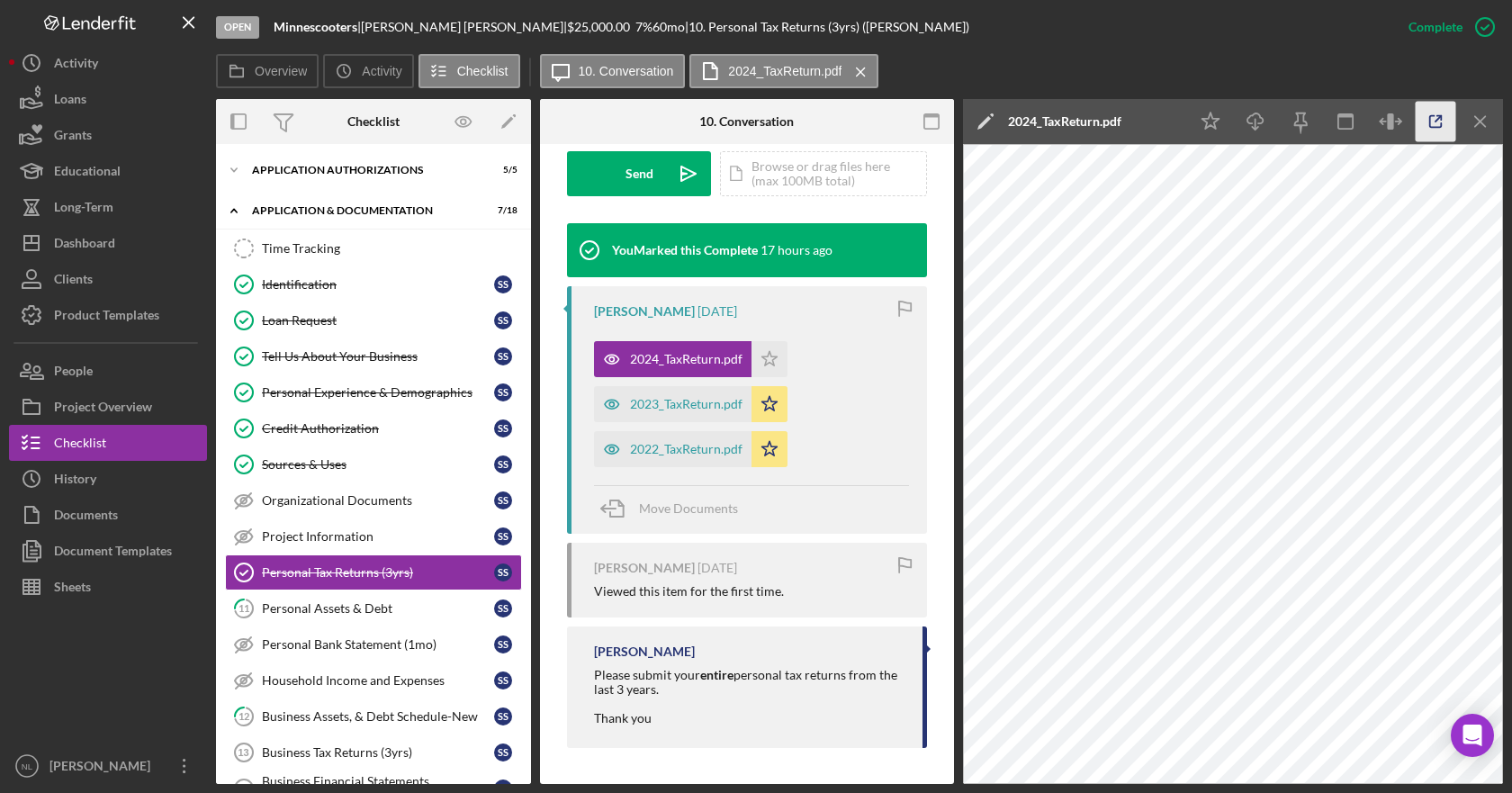
click at [1313, 113] on icon "button" at bounding box center [1436, 122] width 41 height 41
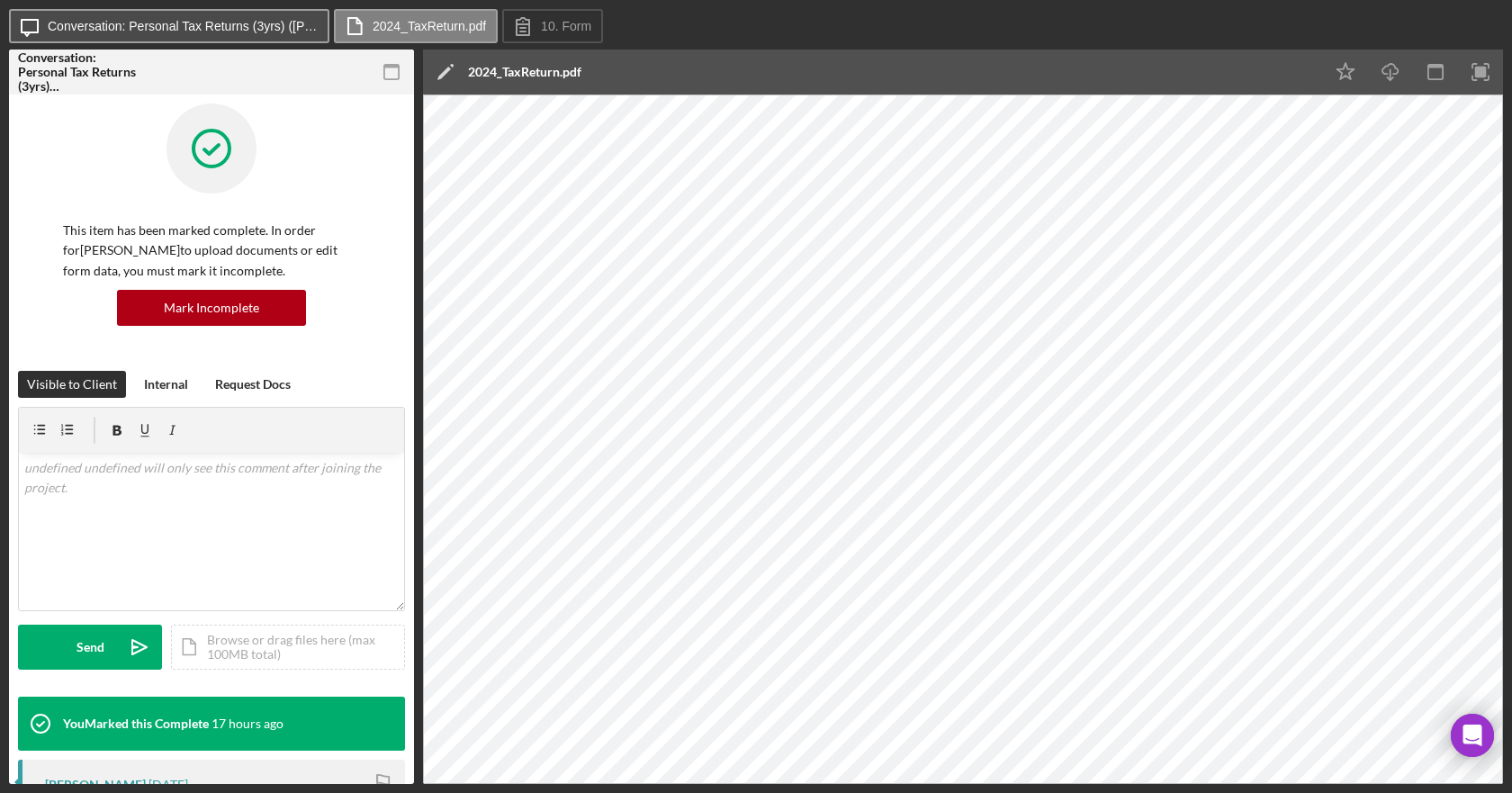
click at [241, 26] on label "Conversation: Personal Tax Returns (3yrs) ([PERSON_NAME])" at bounding box center [182, 26] width 270 height 14
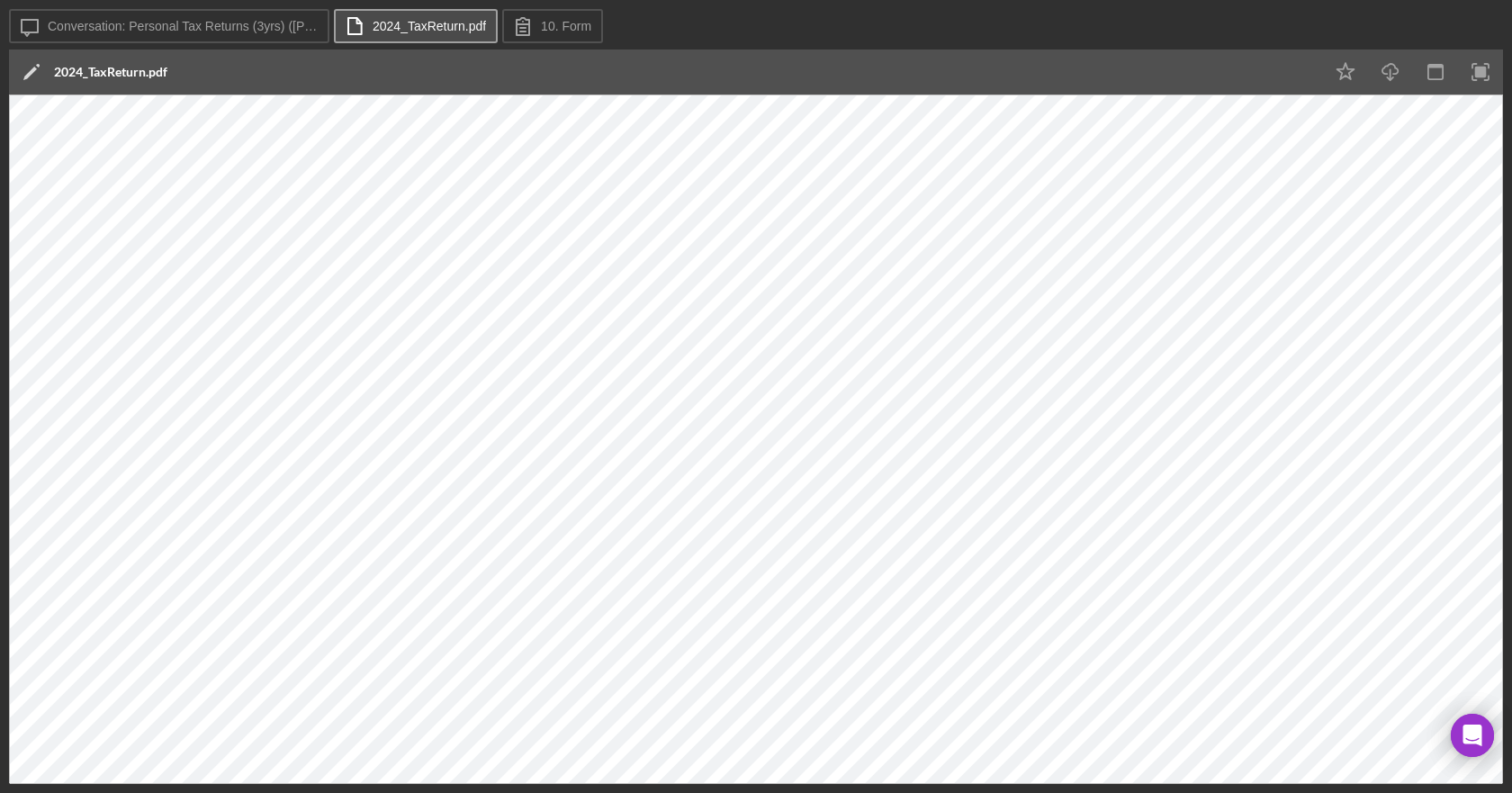
drag, startPoint x: 420, startPoint y: 26, endPoint x: 390, endPoint y: 27, distance: 30.0
click at [420, 27] on label "2024_TaxReturn.pdf" at bounding box center [430, 26] width 114 height 14
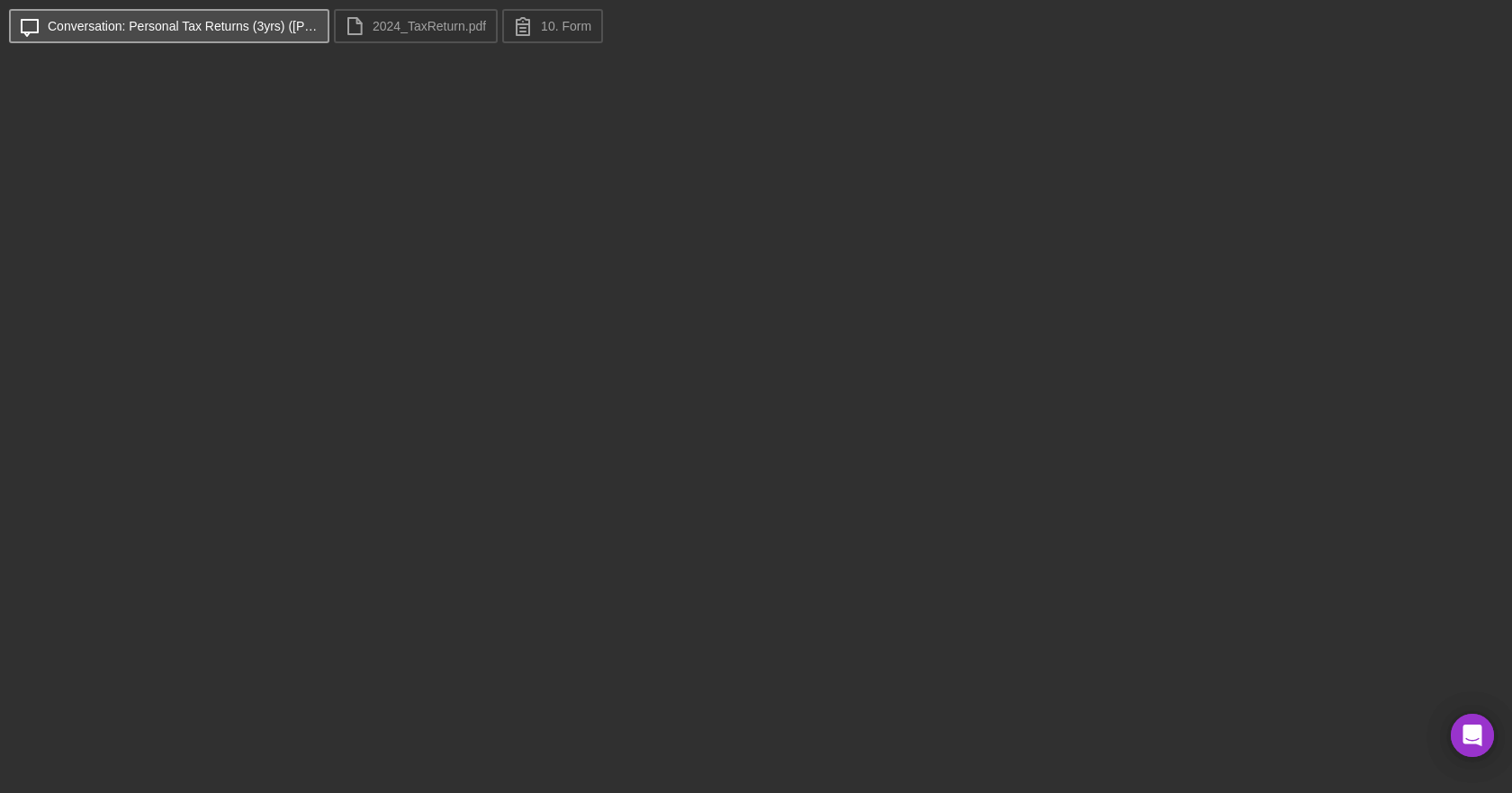
click at [251, 27] on label "Conversation: Personal Tax Returns (3yrs) (Sean S.)" at bounding box center [182, 26] width 270 height 14
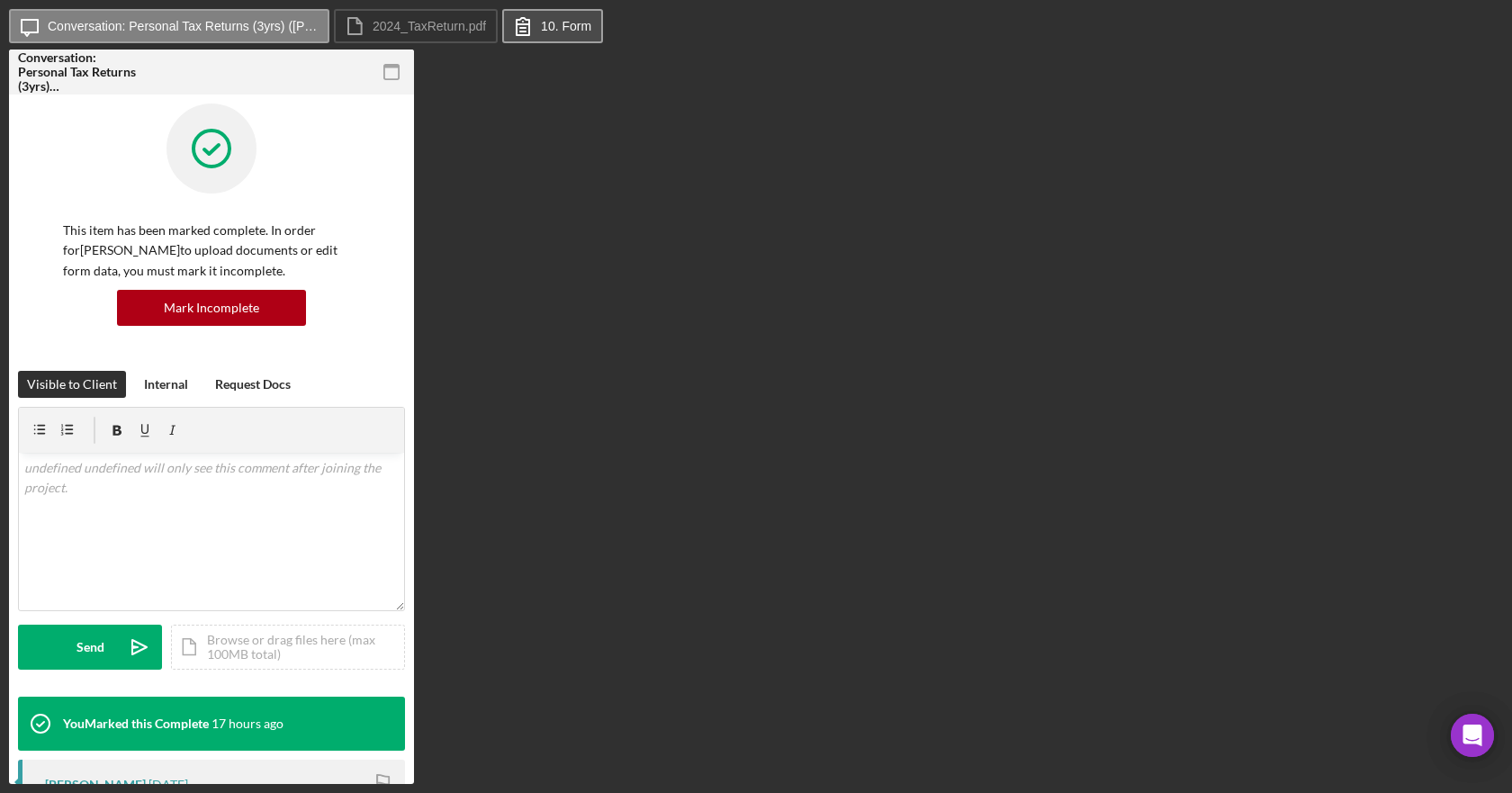
click at [548, 27] on label "10. Form" at bounding box center [566, 26] width 50 height 14
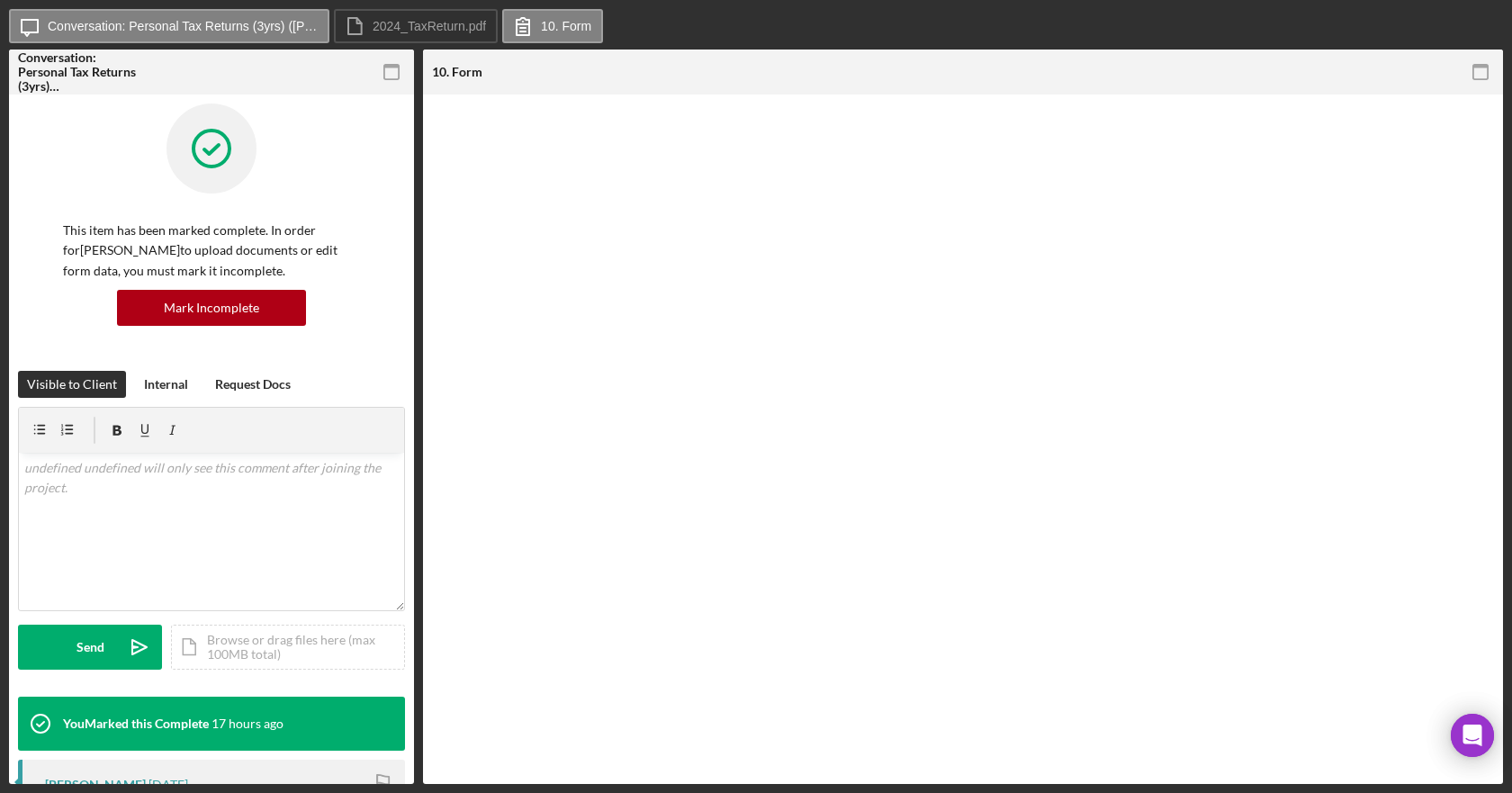
click at [398, 74] on rect "button" at bounding box center [391, 72] width 14 height 14
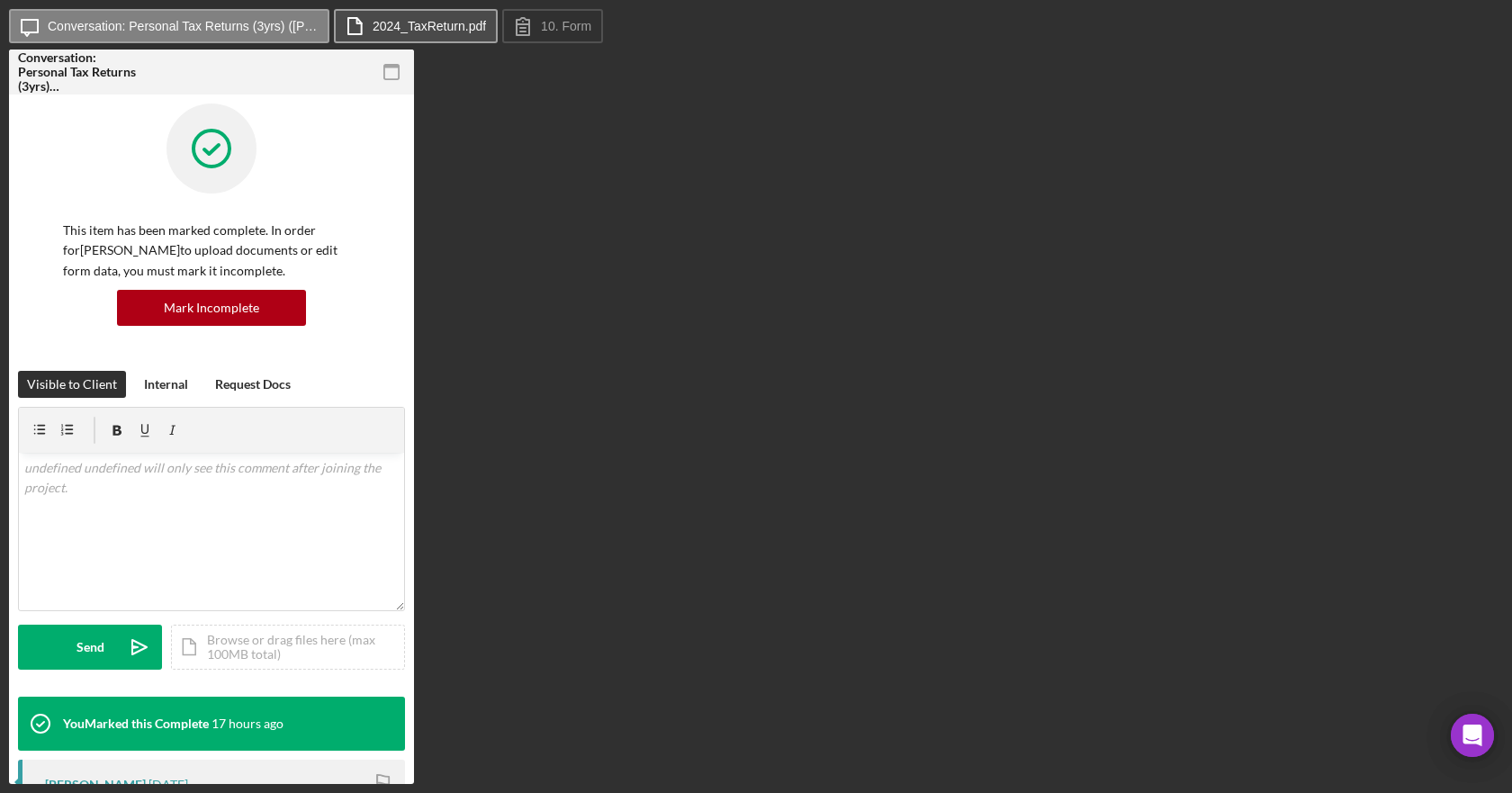
click at [415, 25] on label "2024_TaxReturn.pdf" at bounding box center [430, 26] width 114 height 14
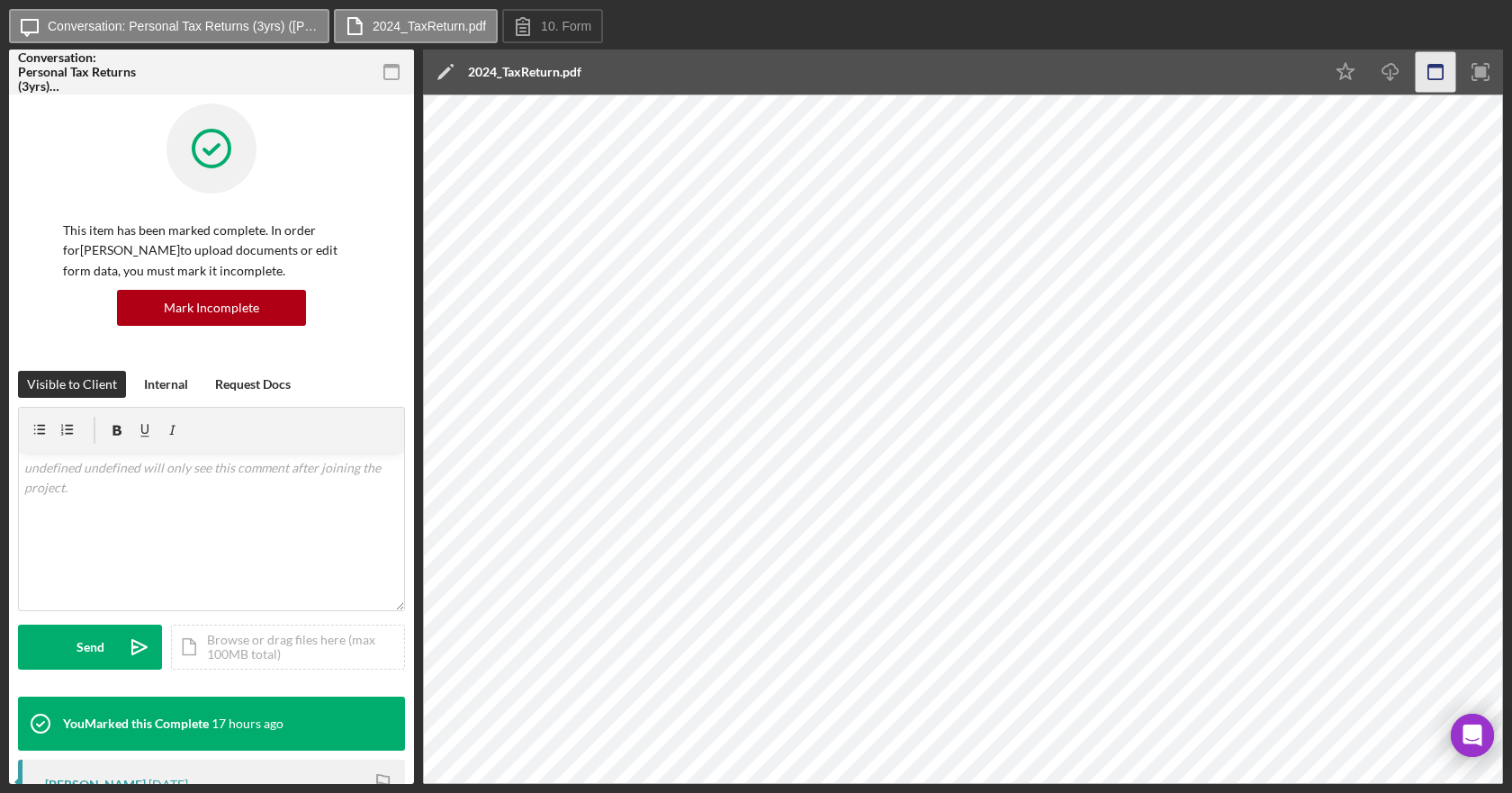
click at [1431, 74] on icon "button" at bounding box center [1436, 72] width 41 height 41
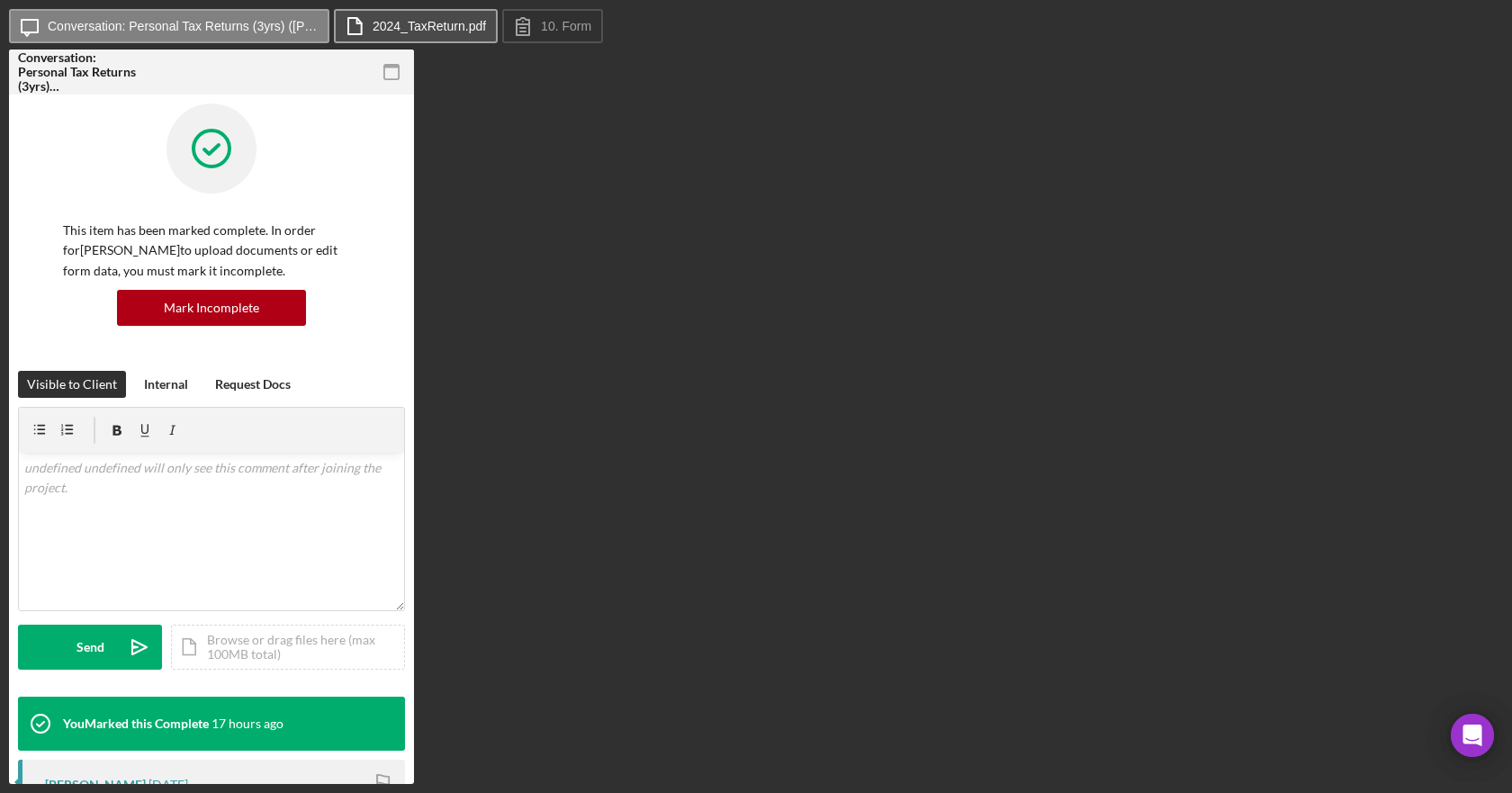
click at [427, 34] on button "2024_TaxReturn.pdf" at bounding box center [415, 26] width 164 height 34
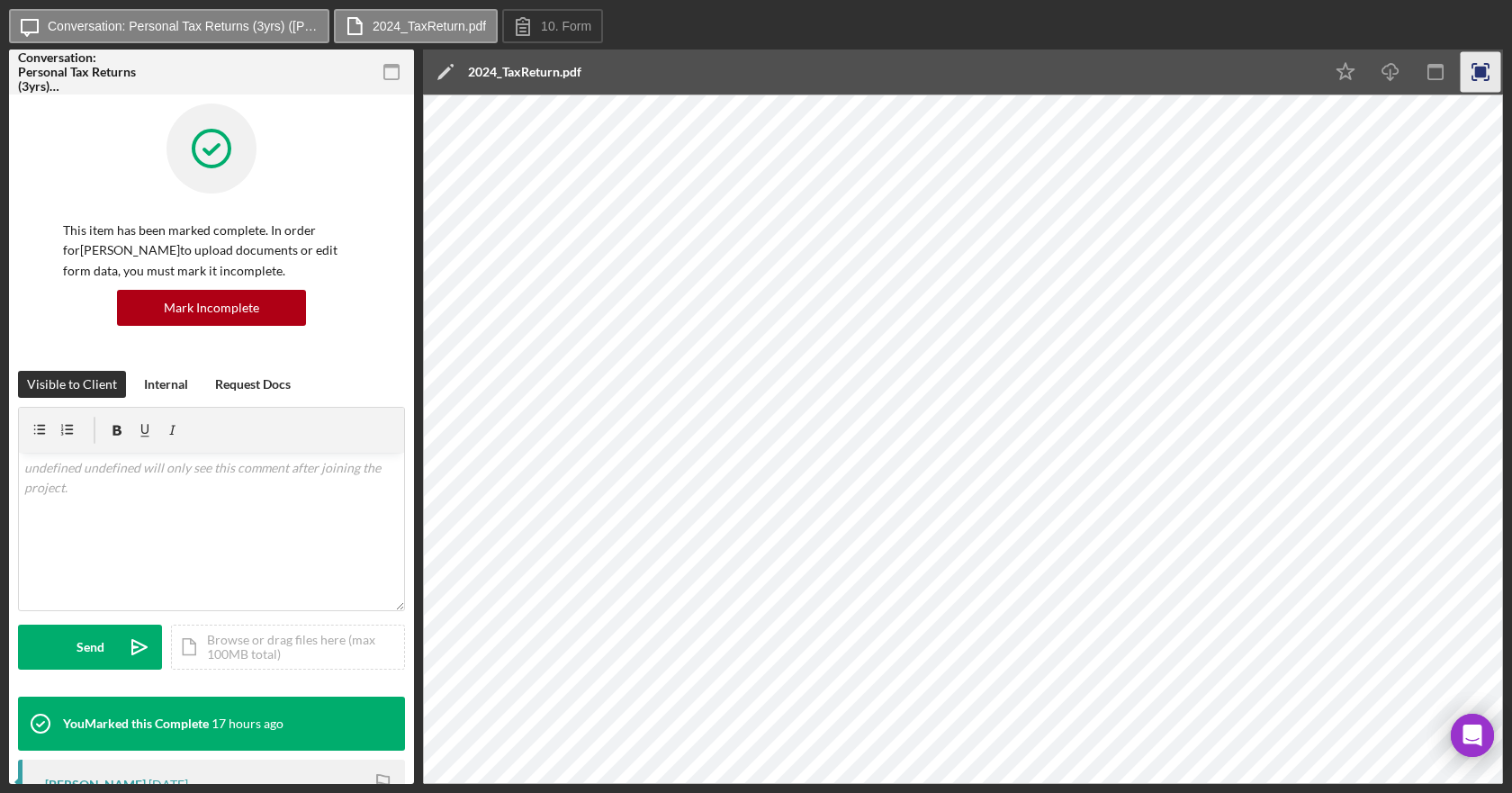
click at [1465, 71] on icon "button" at bounding box center [1481, 72] width 41 height 41
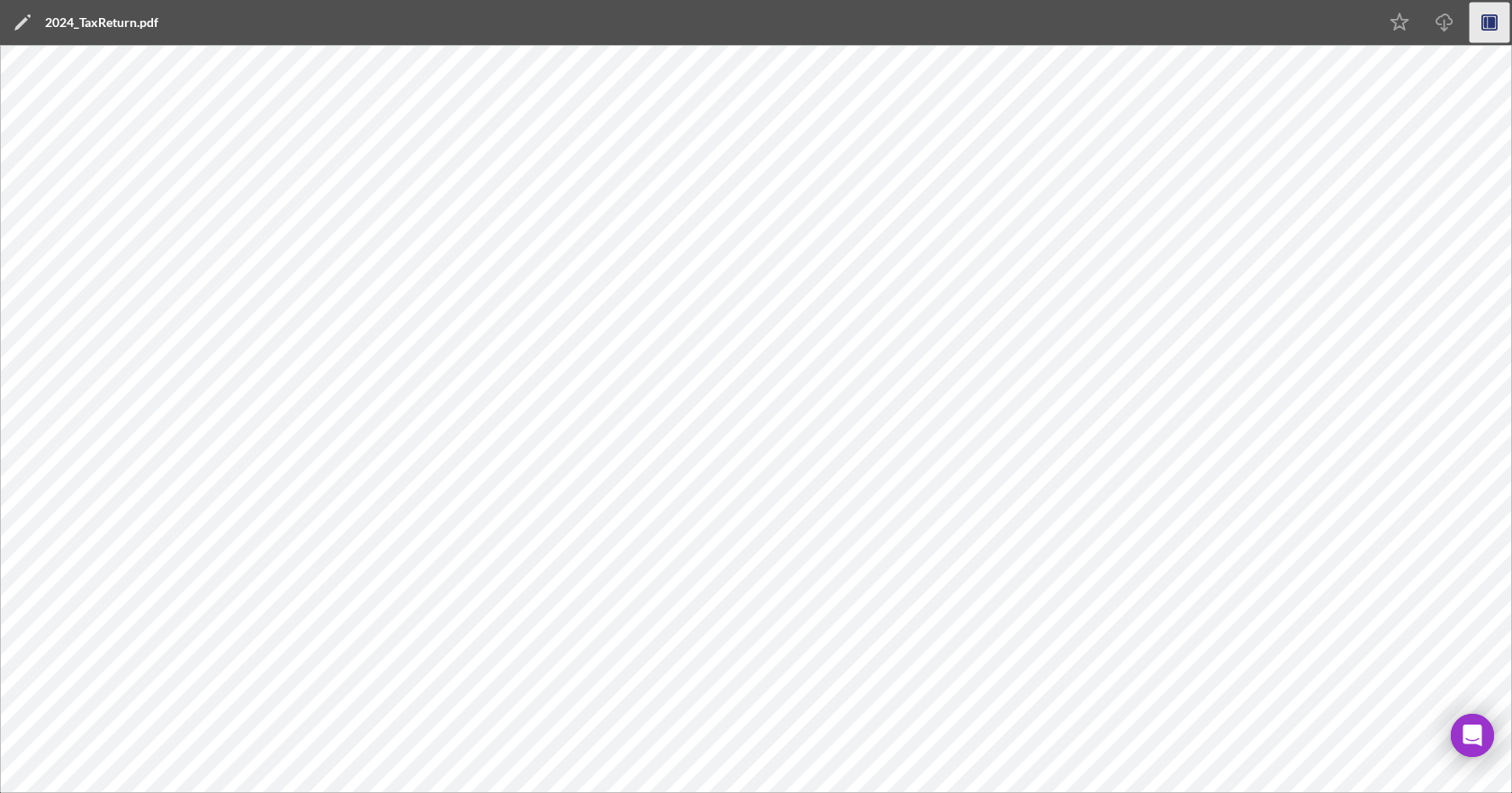
click at [1497, 26] on rect "button" at bounding box center [1489, 22] width 14 height 14
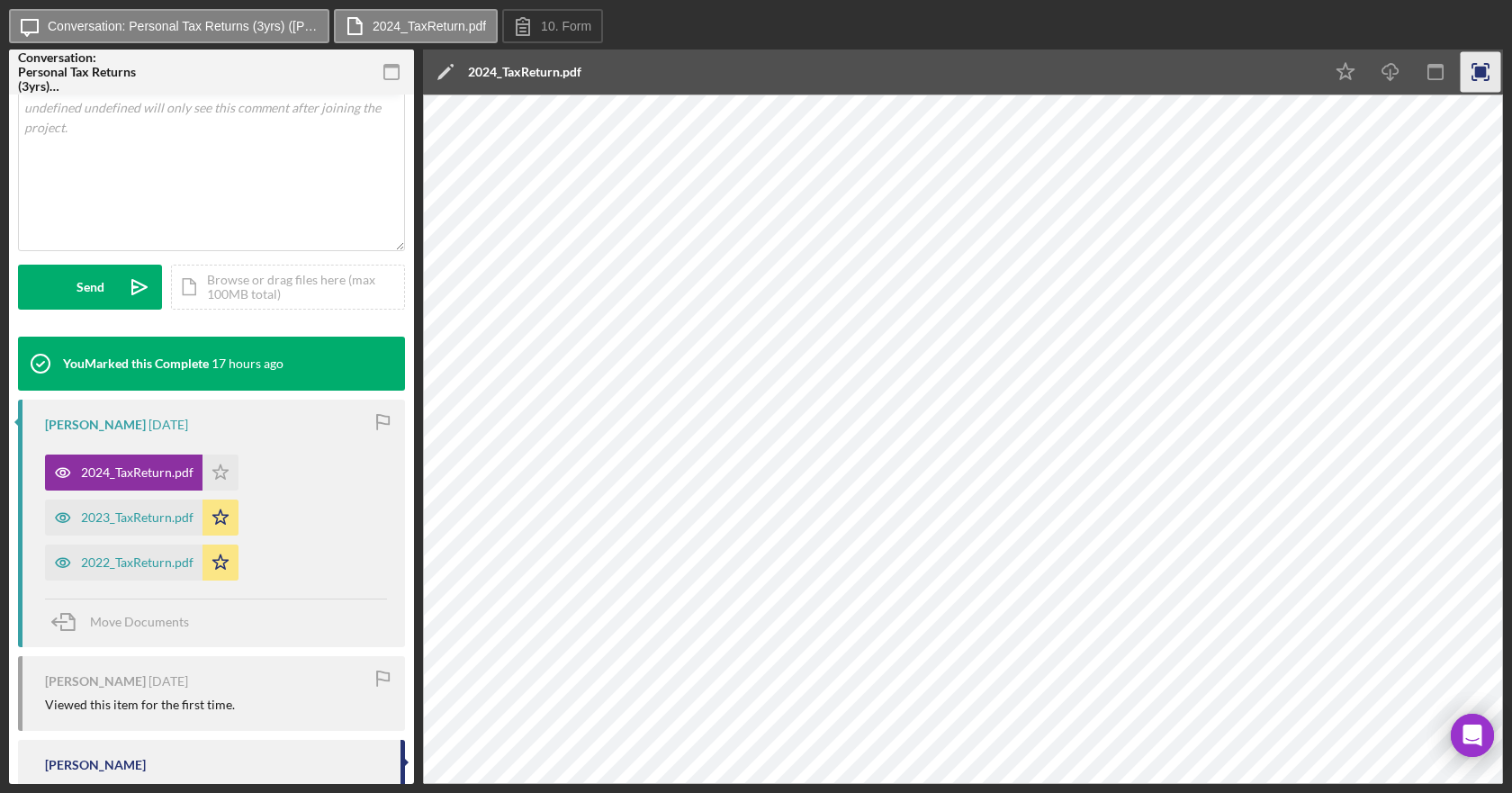
scroll to position [455, 0]
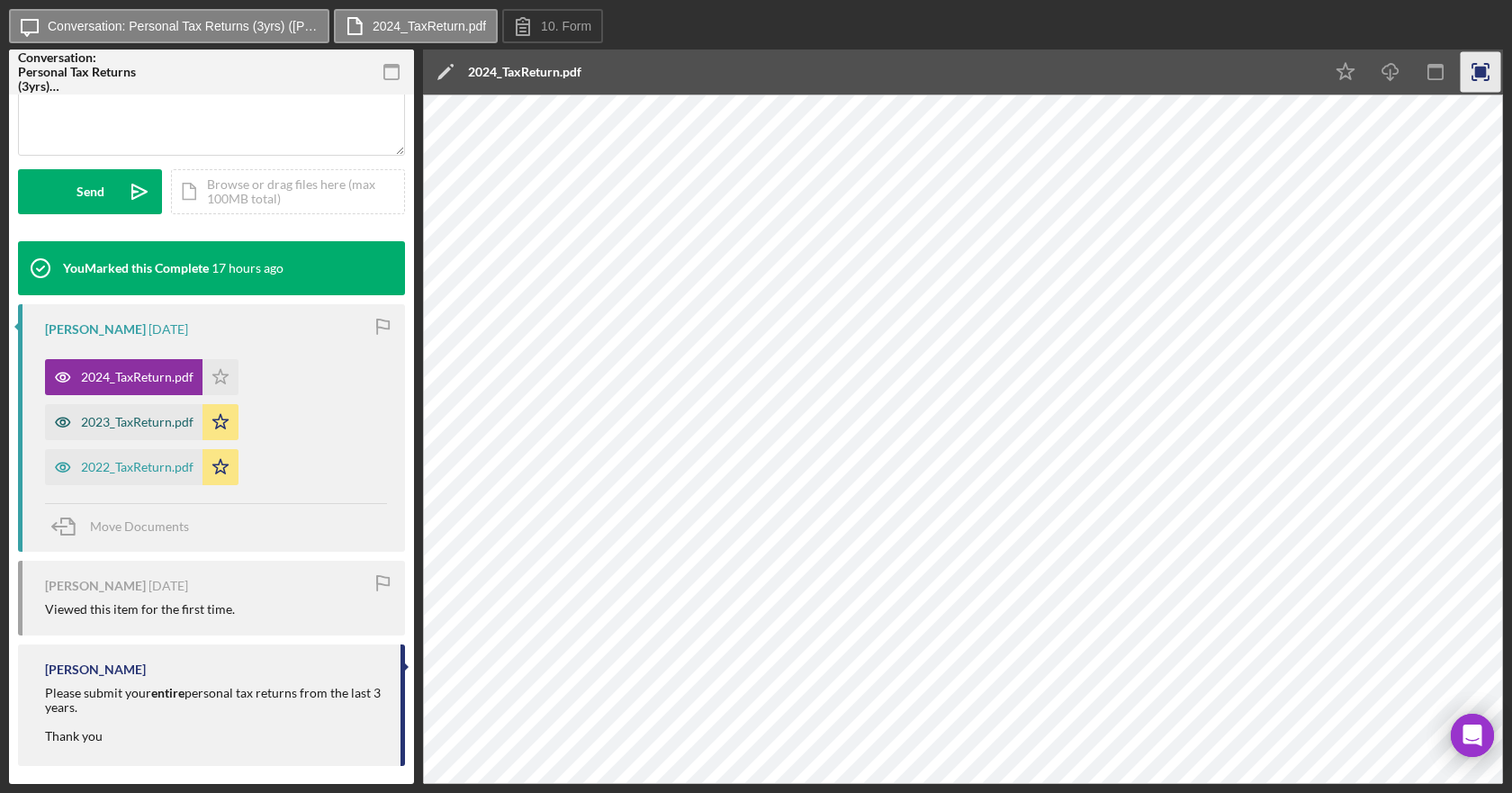
click at [183, 418] on div "2023_TaxReturn.pdf" at bounding box center [137, 422] width 113 height 14
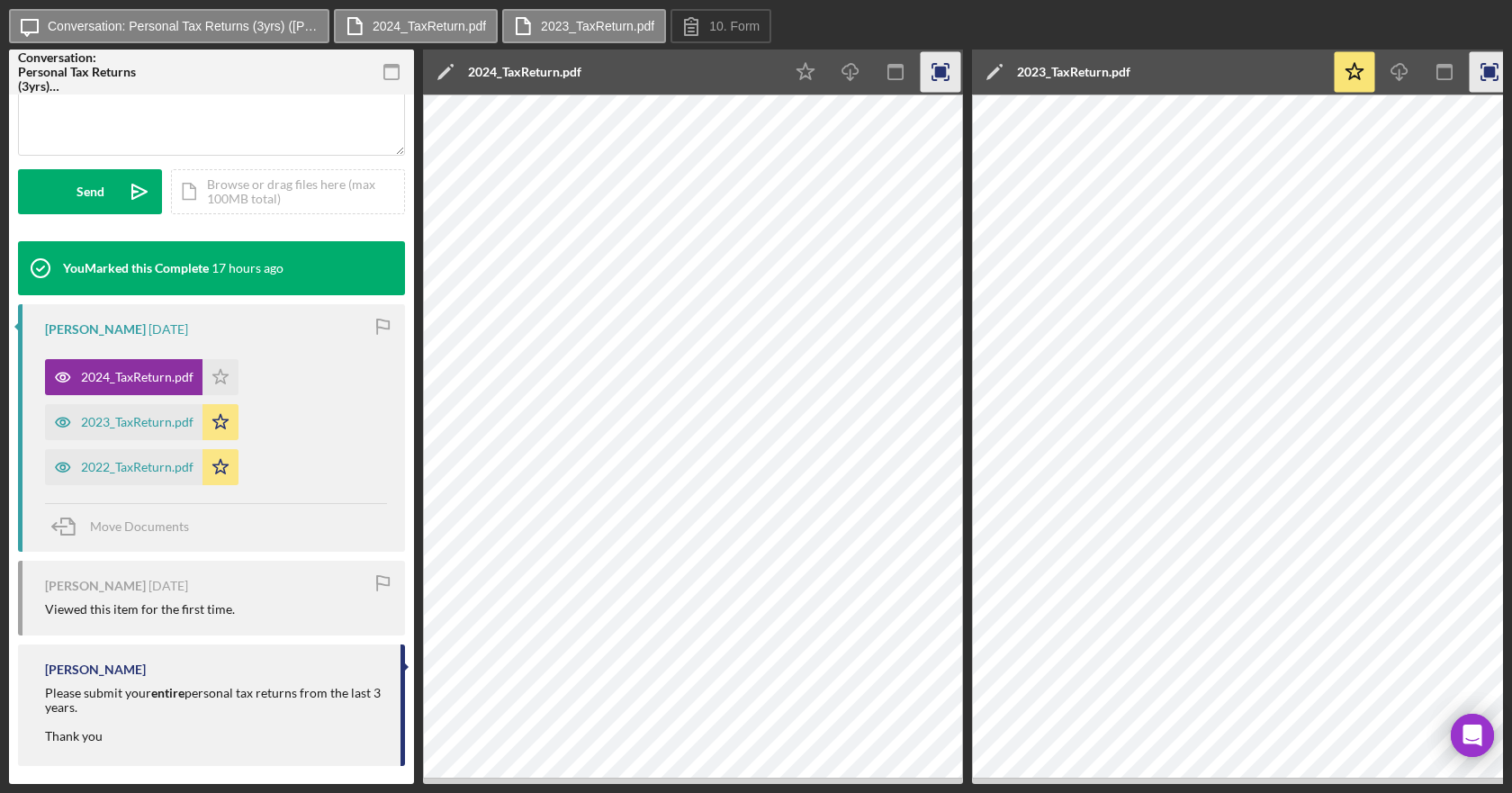
click at [947, 71] on rect "button" at bounding box center [941, 72] width 11 height 11
